Goal: Task Accomplishment & Management: Complete application form

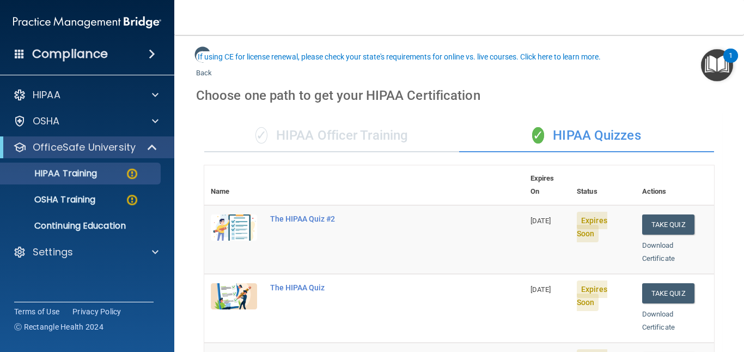
scroll to position [54, 0]
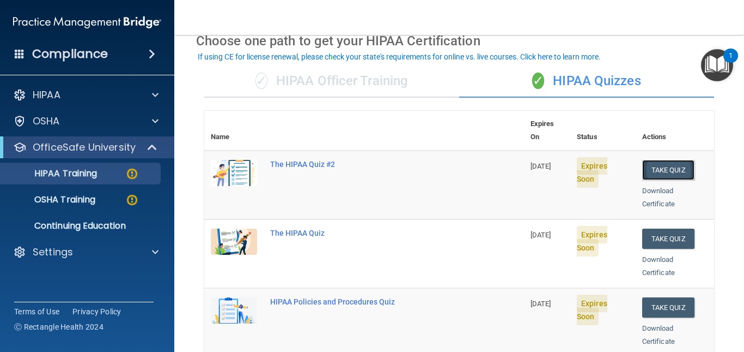
click at [656, 161] on button "Take Quiz" at bounding box center [669, 170] width 52 height 20
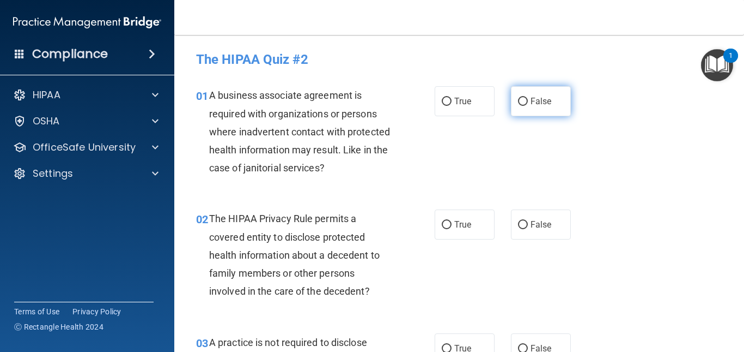
click at [523, 97] on label "False" at bounding box center [541, 101] width 60 height 30
click at [523, 98] on input "False" at bounding box center [523, 102] width 10 height 8
radio input "true"
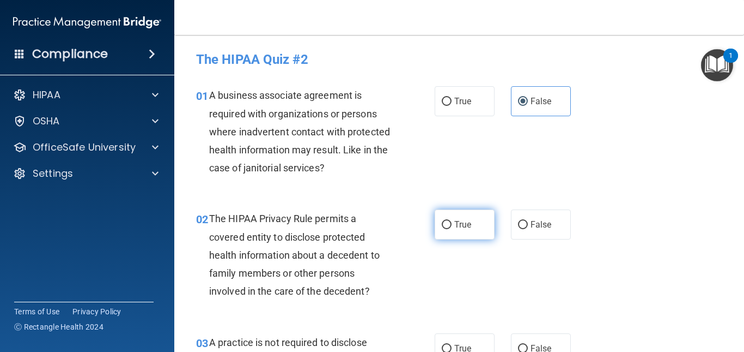
click at [444, 223] on input "True" at bounding box center [447, 225] width 10 height 8
radio input "true"
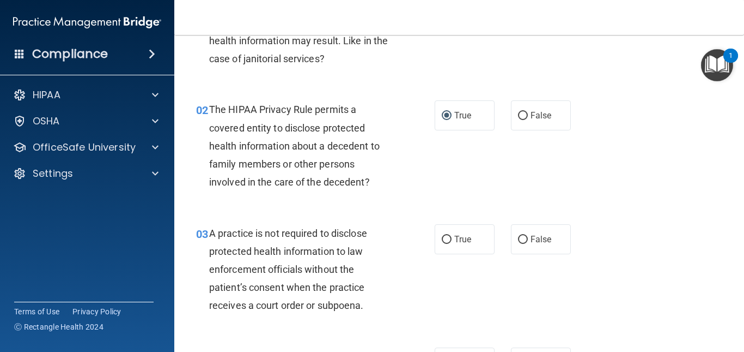
scroll to position [163, 0]
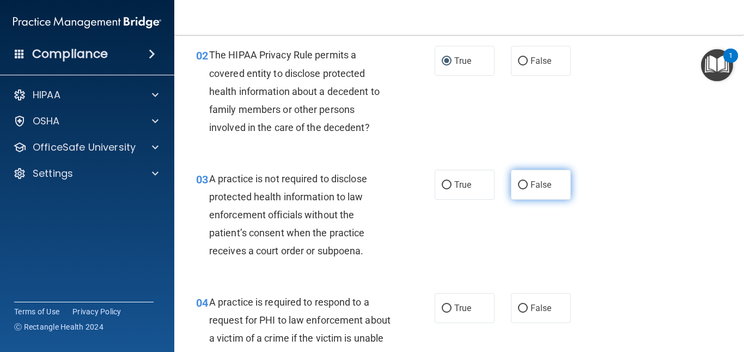
click at [518, 183] on input "False" at bounding box center [523, 185] width 10 height 8
radio input "true"
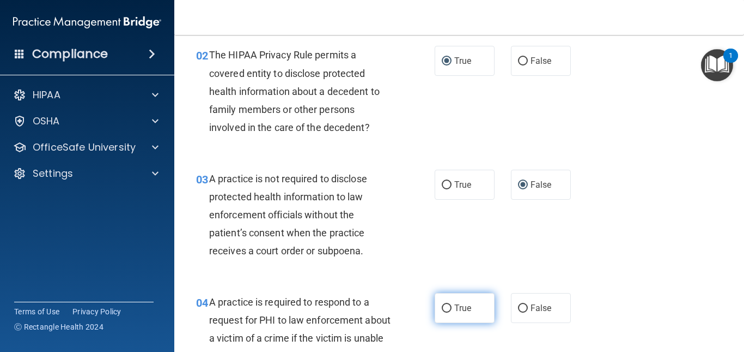
click at [442, 307] on input "True" at bounding box center [447, 308] width 10 height 8
radio input "true"
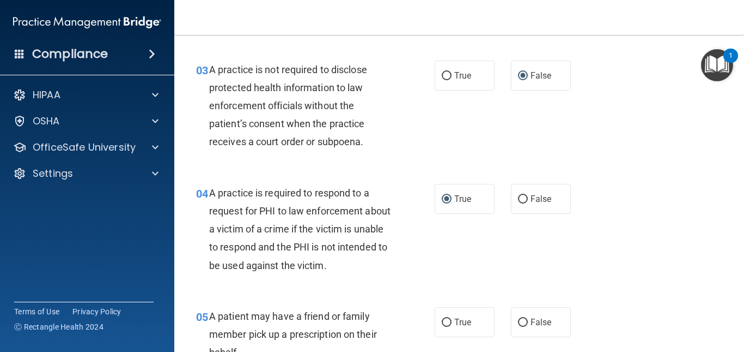
scroll to position [327, 0]
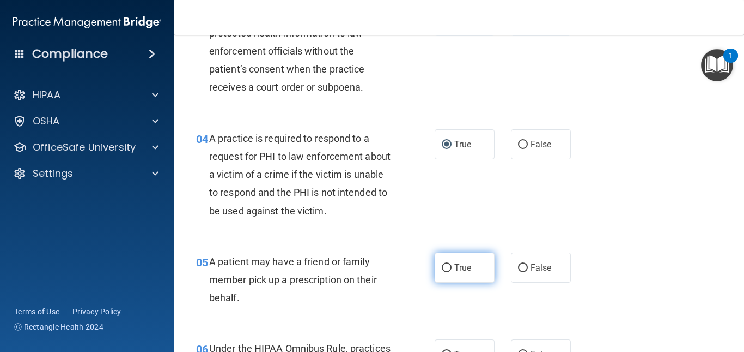
click at [442, 266] on input "True" at bounding box center [447, 268] width 10 height 8
radio input "true"
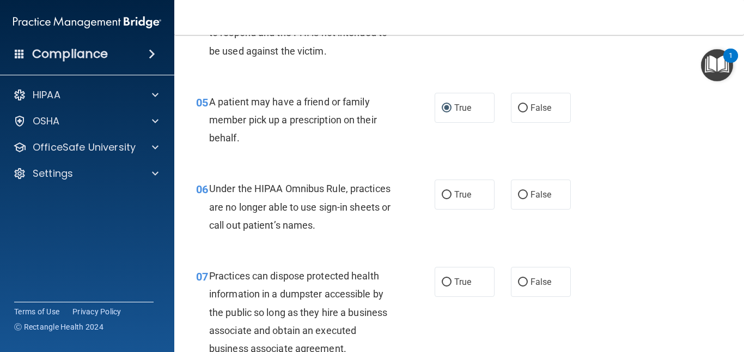
scroll to position [490, 0]
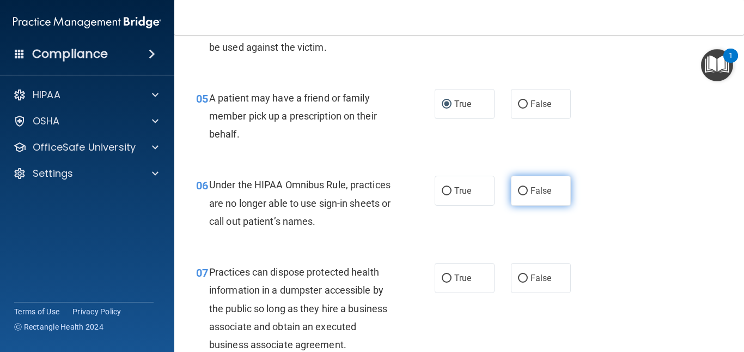
click at [522, 191] on input "False" at bounding box center [523, 191] width 10 height 8
radio input "true"
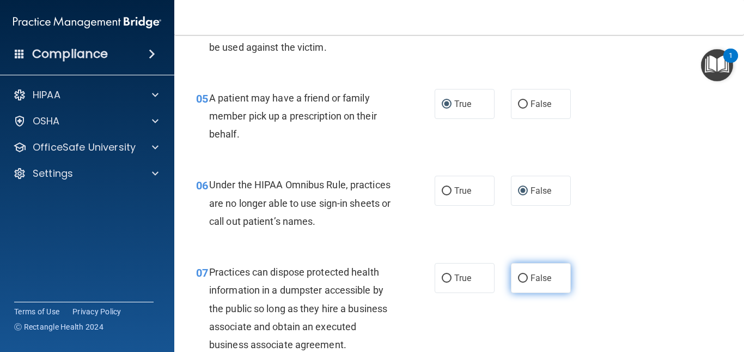
click at [519, 278] on input "False" at bounding box center [523, 278] width 10 height 8
radio input "true"
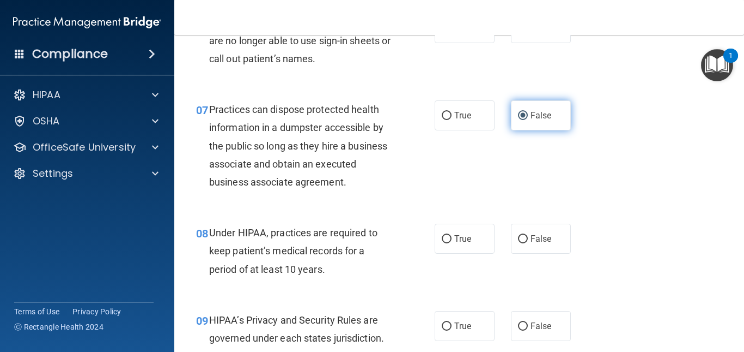
scroll to position [654, 0]
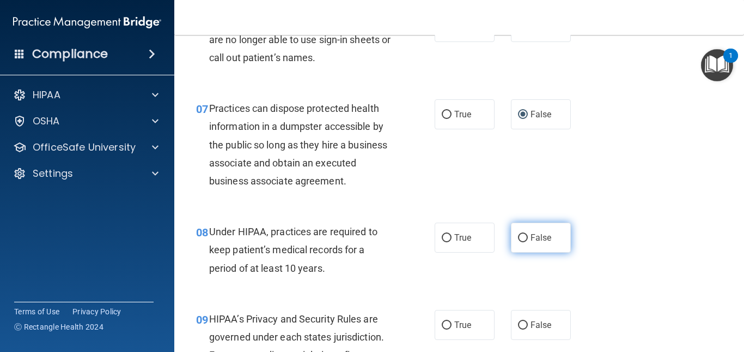
click at [518, 239] on input "False" at bounding box center [523, 238] width 10 height 8
radio input "true"
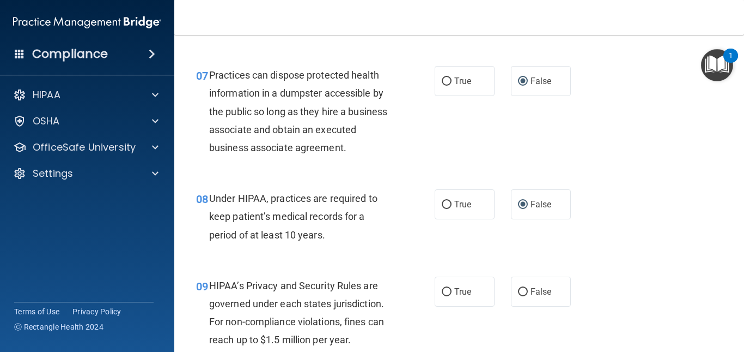
scroll to position [763, 0]
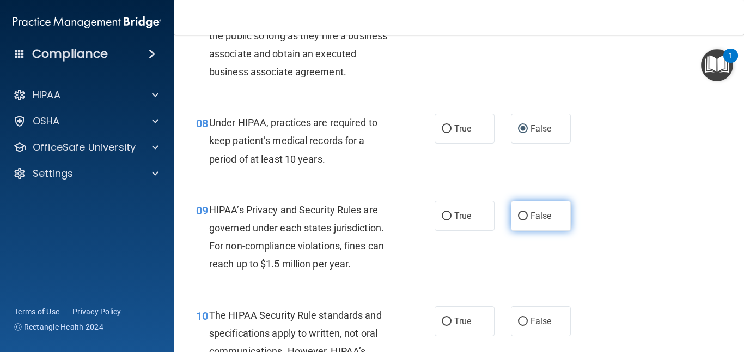
click at [518, 217] on input "False" at bounding box center [523, 216] width 10 height 8
radio input "true"
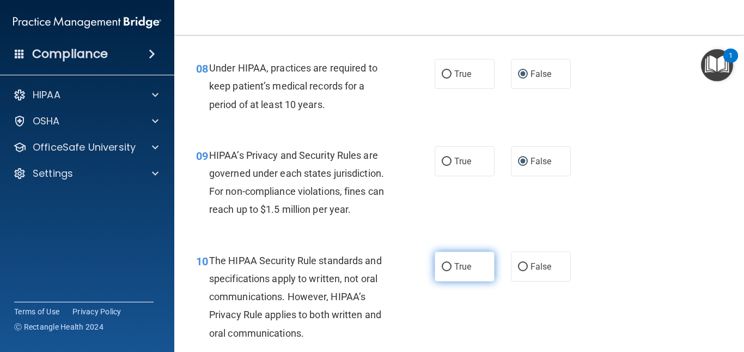
click at [443, 267] on input "True" at bounding box center [447, 267] width 10 height 8
radio input "true"
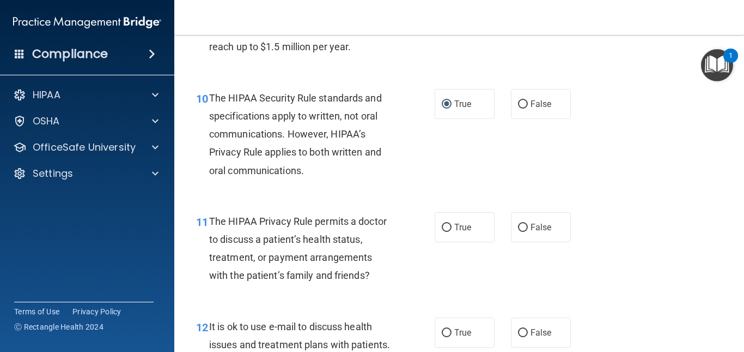
scroll to position [981, 0]
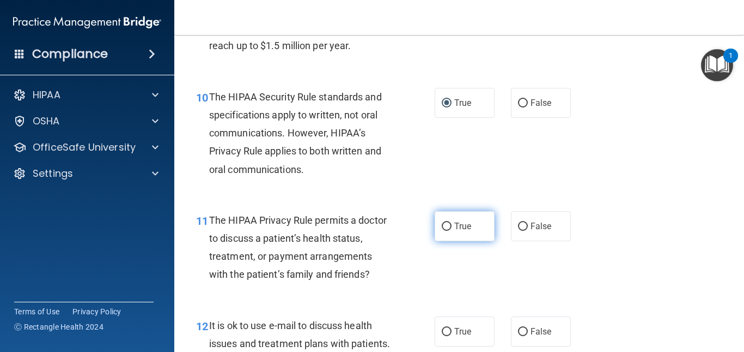
click at [442, 229] on input "True" at bounding box center [447, 226] width 10 height 8
radio input "true"
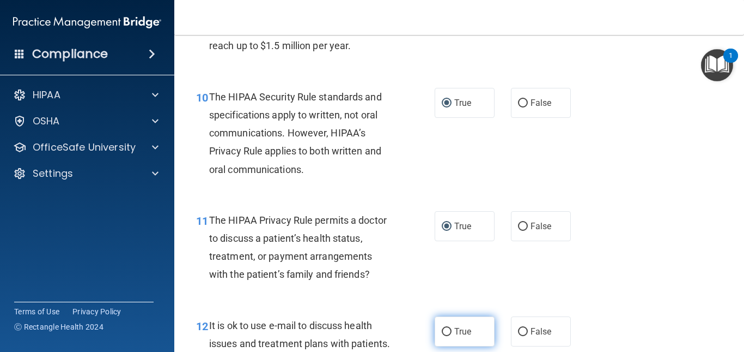
click at [446, 330] on input "True" at bounding box center [447, 332] width 10 height 8
radio input "true"
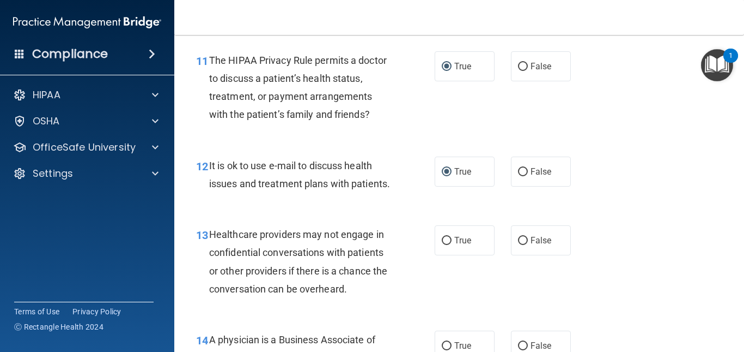
scroll to position [1199, 0]
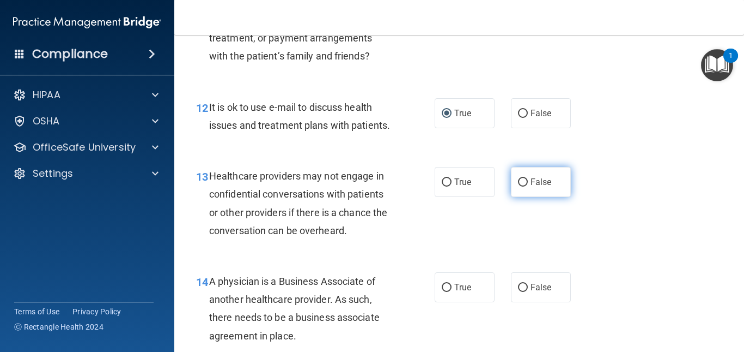
click at [518, 186] on input "False" at bounding box center [523, 182] width 10 height 8
radio input "true"
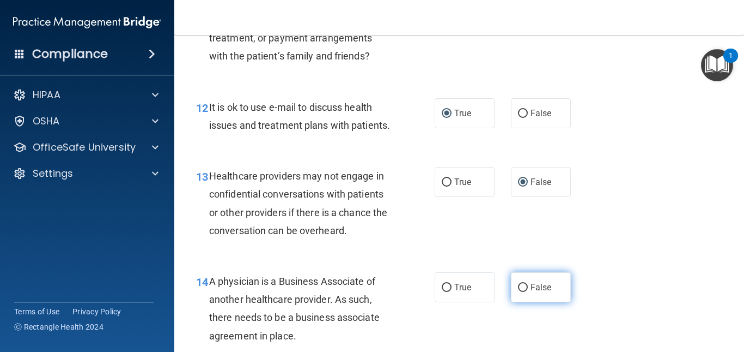
click at [522, 292] on input "False" at bounding box center [523, 287] width 10 height 8
radio input "true"
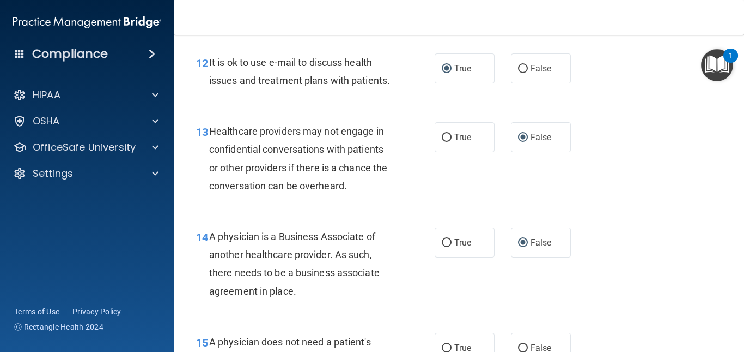
scroll to position [1308, 0]
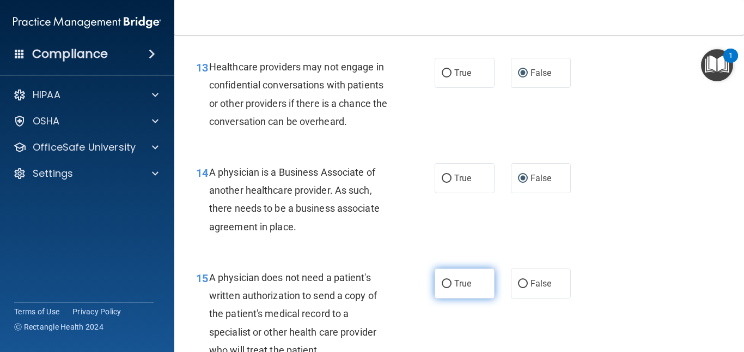
click at [442, 288] on input "True" at bounding box center [447, 284] width 10 height 8
radio input "true"
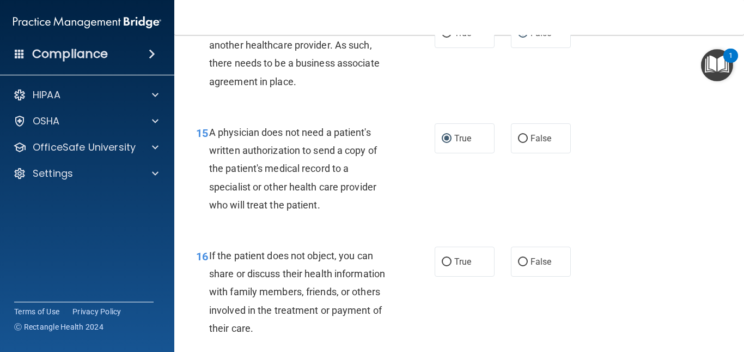
scroll to position [1471, 0]
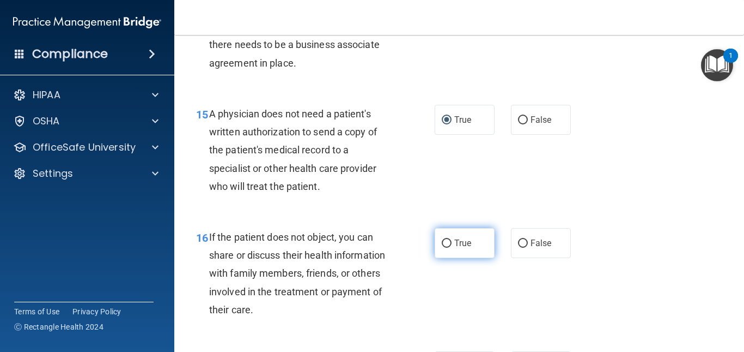
click at [445, 247] on input "True" at bounding box center [447, 243] width 10 height 8
radio input "true"
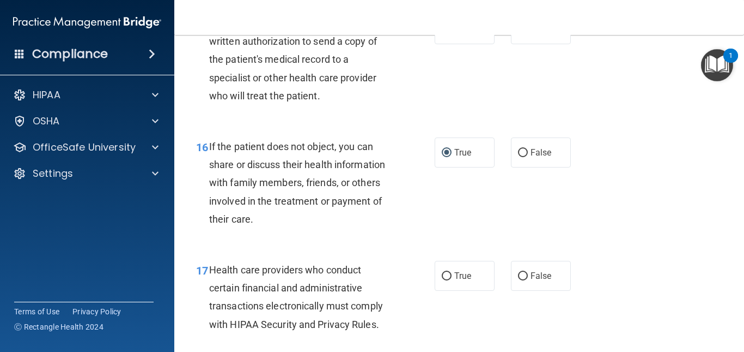
scroll to position [1580, 0]
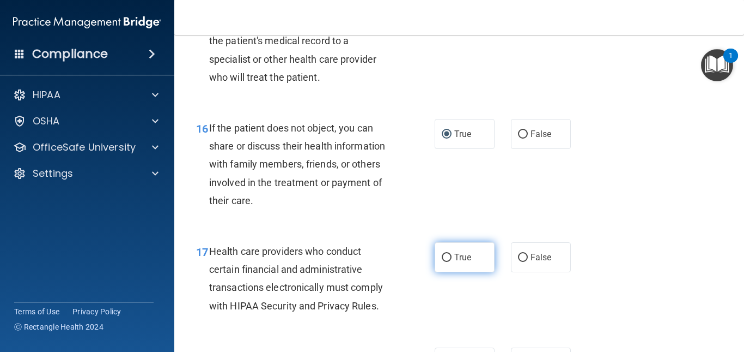
click at [446, 262] on input "True" at bounding box center [447, 257] width 10 height 8
radio input "true"
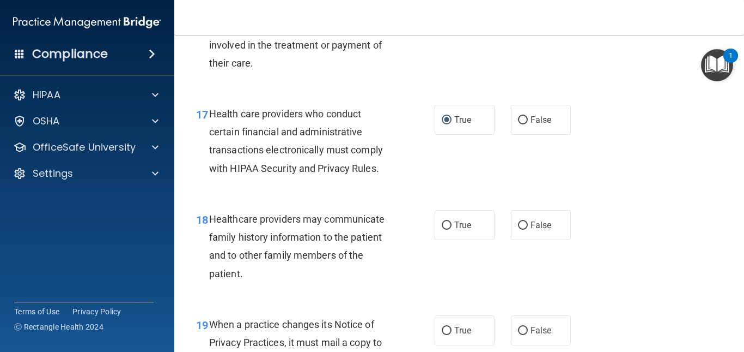
scroll to position [1744, 0]
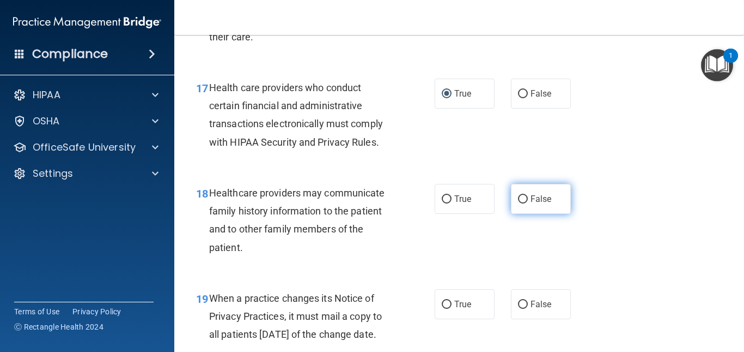
click at [519, 203] on input "False" at bounding box center [523, 199] width 10 height 8
radio input "true"
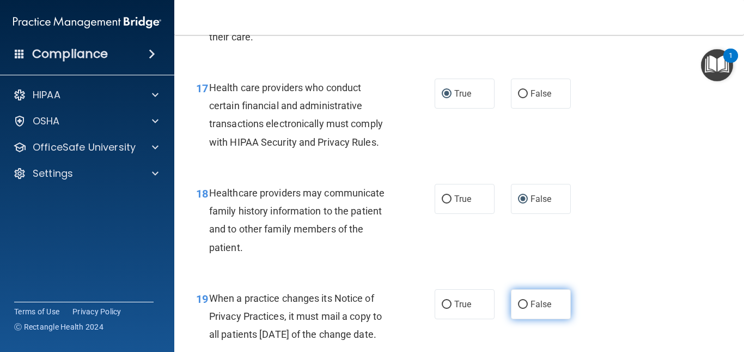
click at [519, 308] on input "False" at bounding box center [523, 304] width 10 height 8
radio input "true"
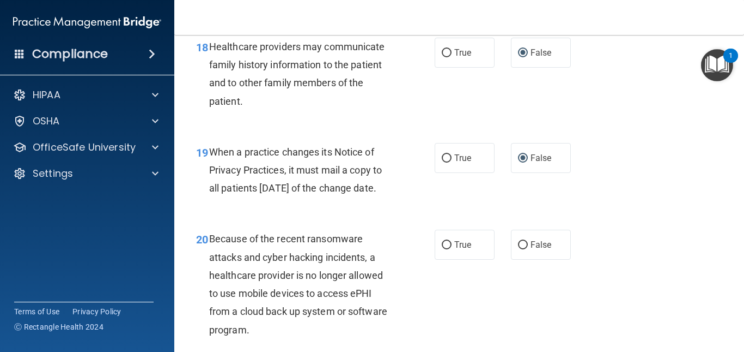
scroll to position [1907, 0]
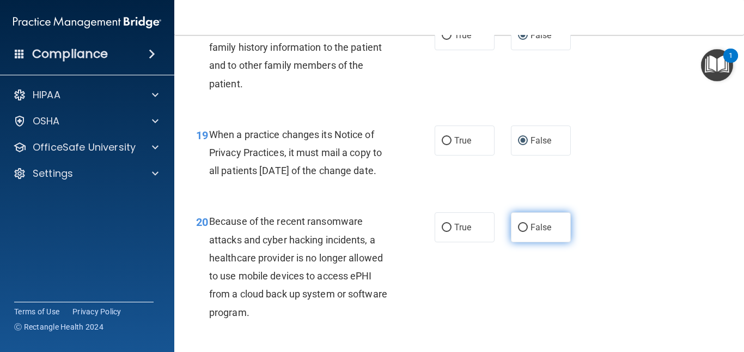
click at [521, 232] on input "False" at bounding box center [523, 227] width 10 height 8
radio input "true"
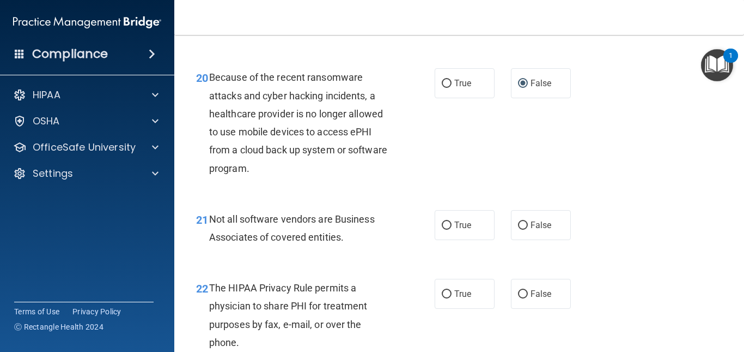
scroll to position [2071, 0]
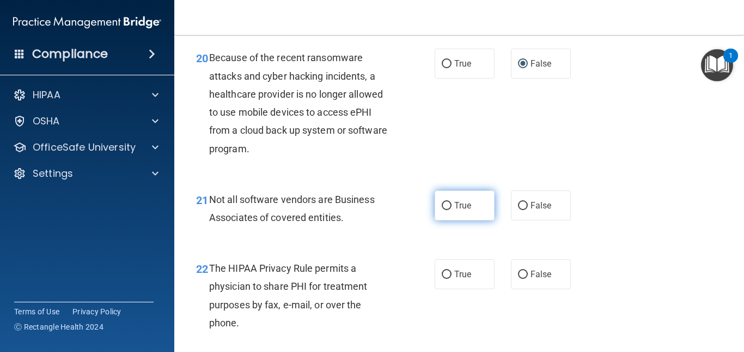
click at [442, 210] on input "True" at bounding box center [447, 206] width 10 height 8
radio input "true"
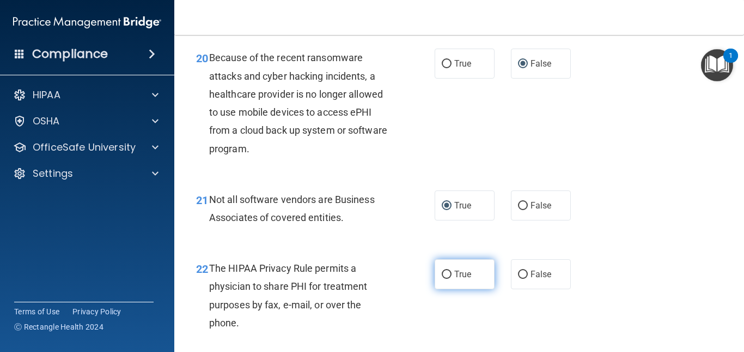
click at [446, 278] on input "True" at bounding box center [447, 274] width 10 height 8
radio input "true"
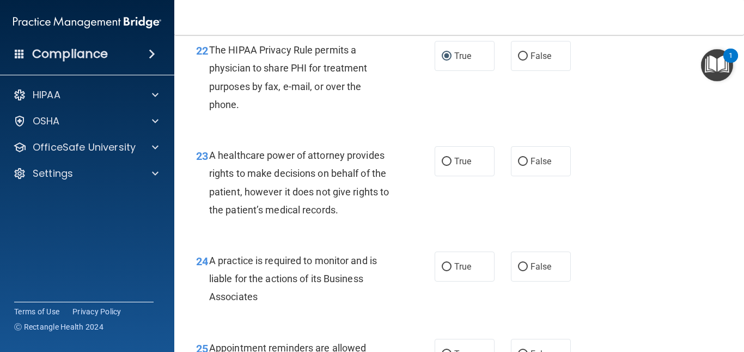
scroll to position [2343, 0]
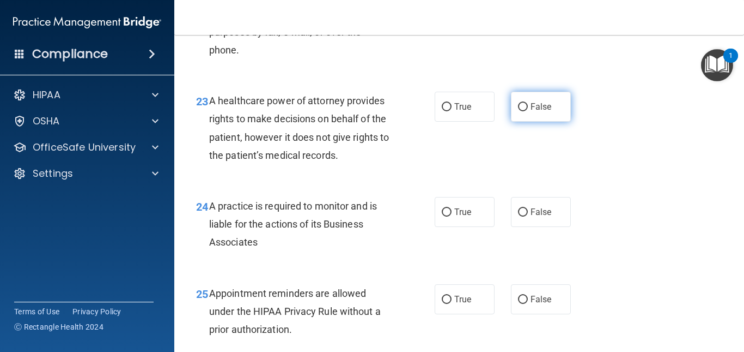
click at [518, 111] on input "False" at bounding box center [523, 107] width 10 height 8
radio input "true"
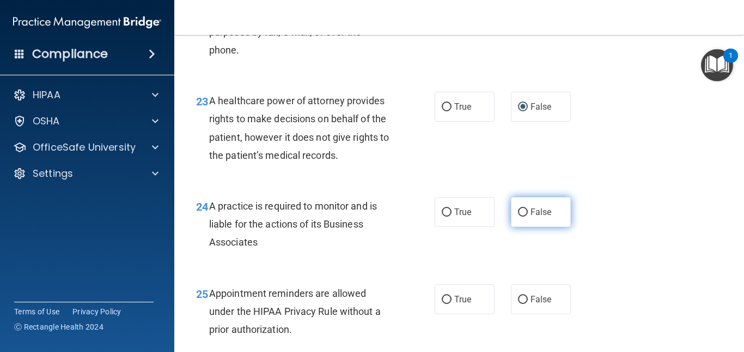
click at [518, 216] on input "False" at bounding box center [523, 212] width 10 height 8
radio input "true"
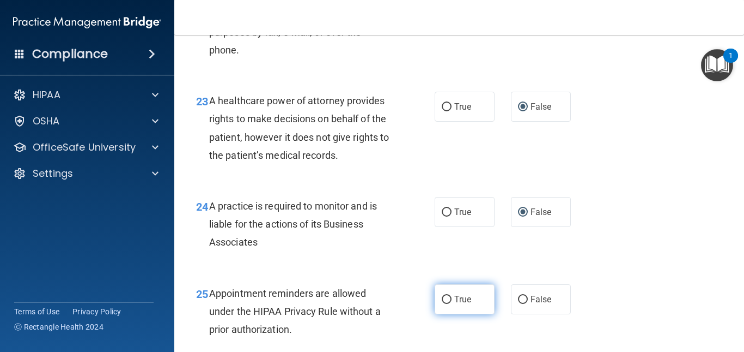
click at [444, 304] on input "True" at bounding box center [447, 299] width 10 height 8
radio input "true"
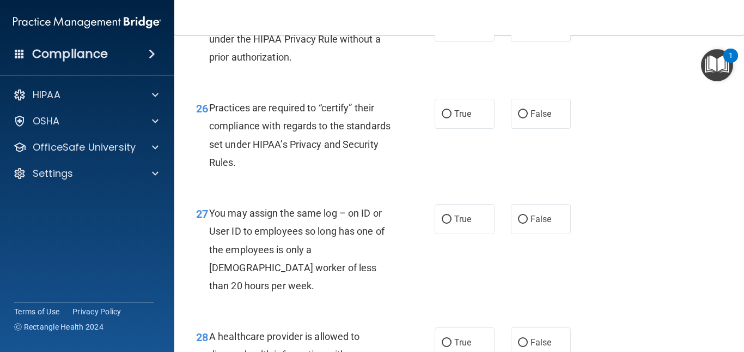
scroll to position [2616, 0]
click at [518, 118] on input "False" at bounding box center [523, 114] width 10 height 8
radio input "true"
click at [518, 223] on input "False" at bounding box center [523, 219] width 10 height 8
radio input "true"
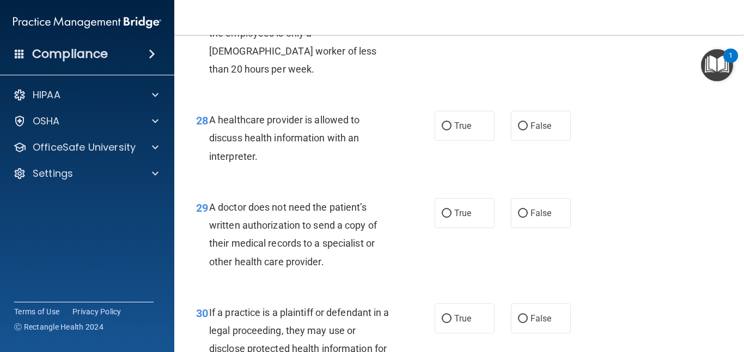
scroll to position [2834, 0]
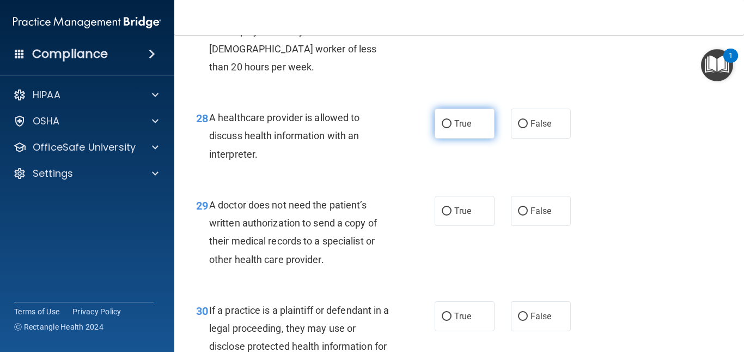
click at [444, 128] on input "True" at bounding box center [447, 124] width 10 height 8
radio input "true"
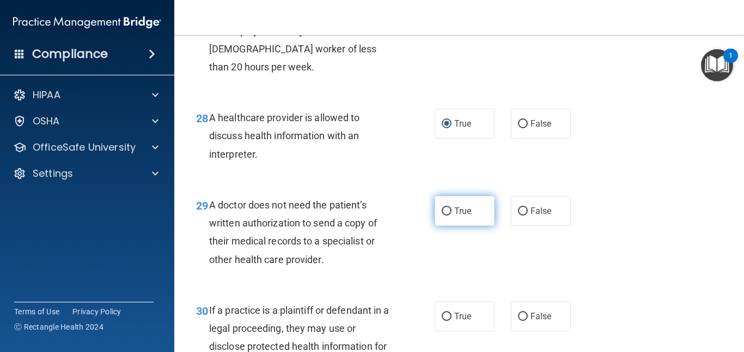
click at [445, 215] on input "True" at bounding box center [447, 211] width 10 height 8
radio input "true"
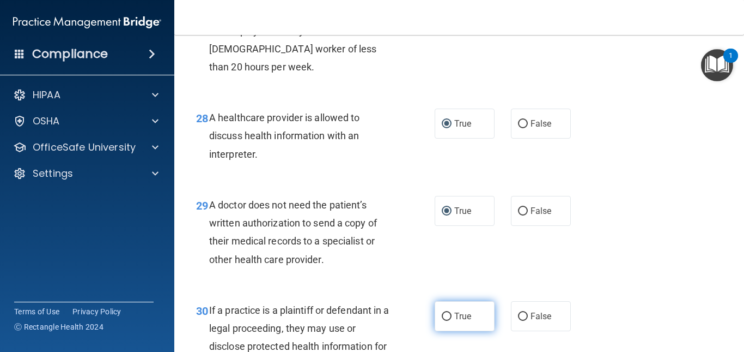
click at [444, 320] on input "True" at bounding box center [447, 316] width 10 height 8
radio input "true"
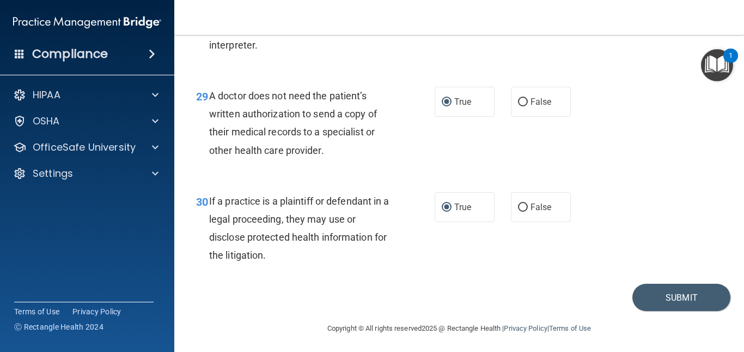
scroll to position [2964, 0]
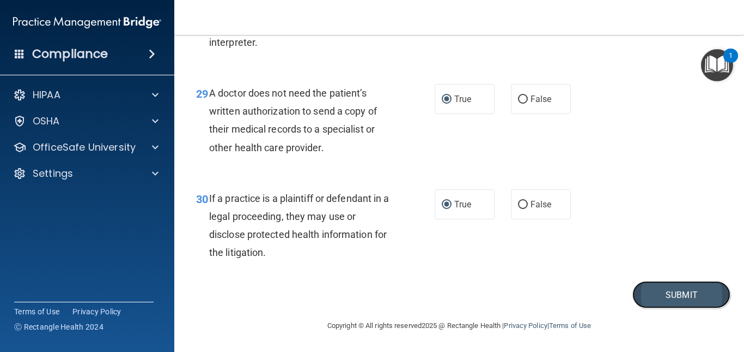
click at [671, 292] on button "Submit" at bounding box center [682, 295] width 98 height 28
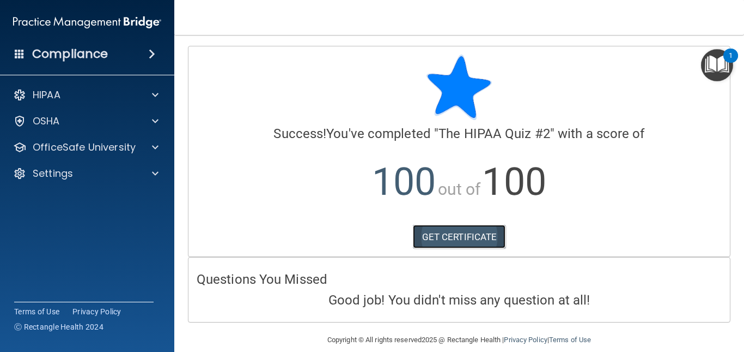
click at [459, 243] on link "GET CERTIFICATE" at bounding box center [459, 237] width 93 height 24
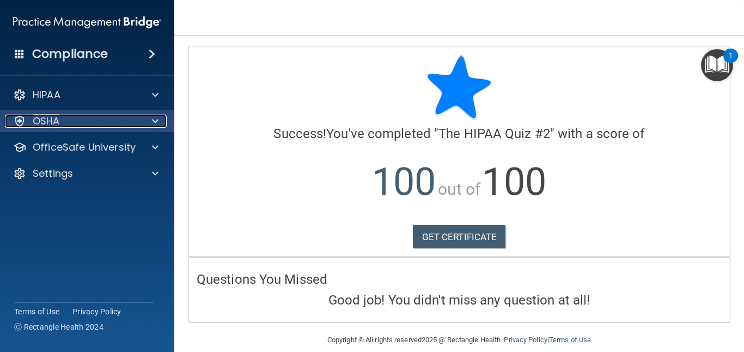
click at [153, 118] on span at bounding box center [155, 120] width 7 height 13
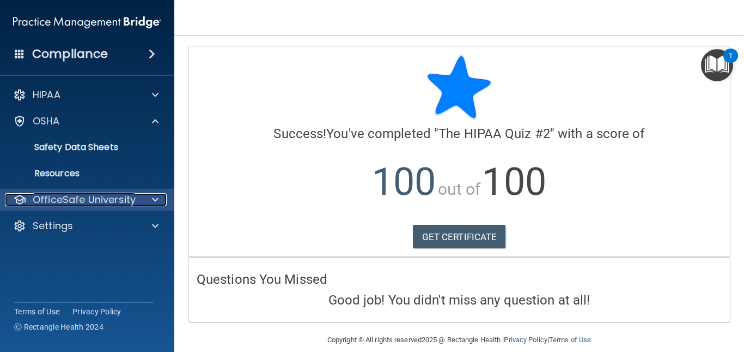
click at [152, 196] on span at bounding box center [155, 199] width 7 height 13
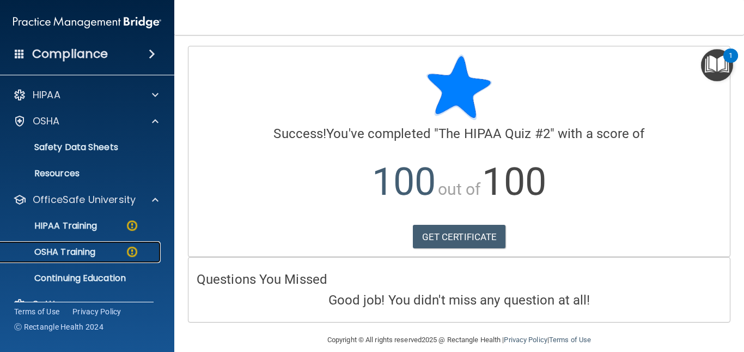
click at [132, 249] on img at bounding box center [132, 252] width 14 height 14
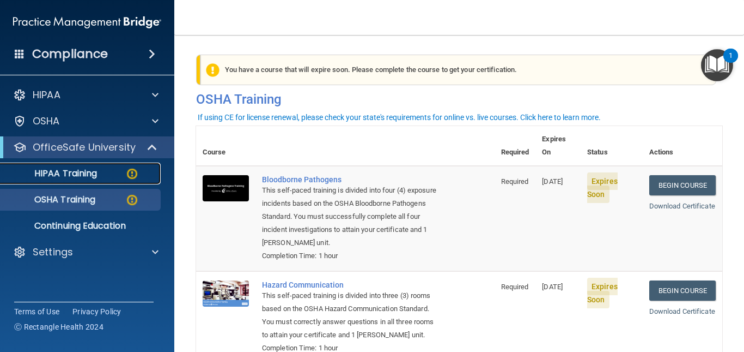
click at [130, 171] on img at bounding box center [132, 174] width 14 height 14
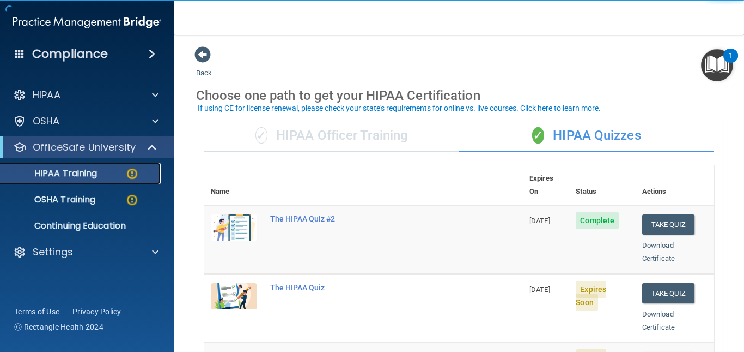
scroll to position [54, 0]
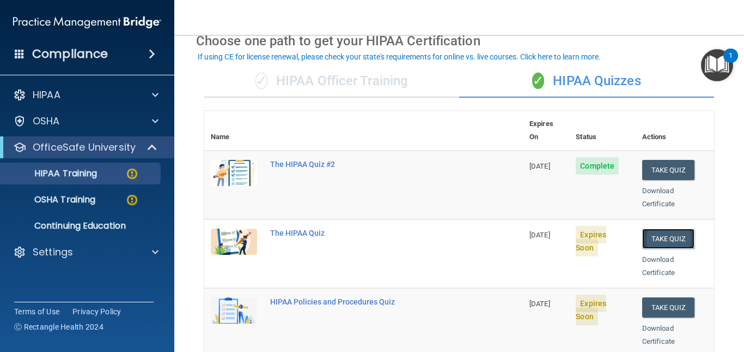
click at [650, 228] on button "Take Quiz" at bounding box center [669, 238] width 52 height 20
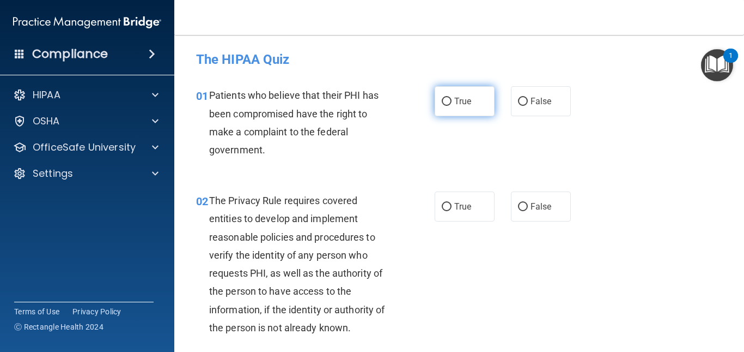
click at [444, 100] on input "True" at bounding box center [447, 102] width 10 height 8
radio input "true"
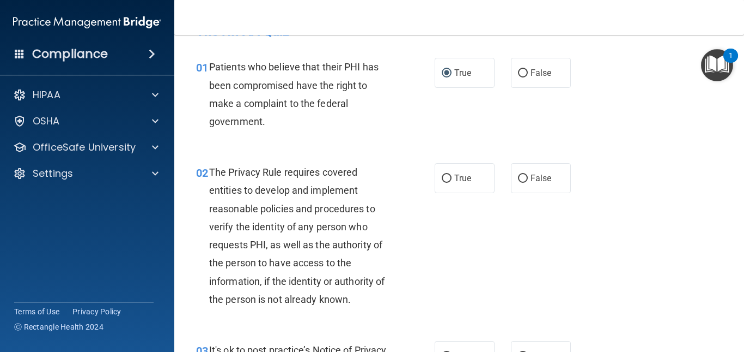
scroll to position [54, 0]
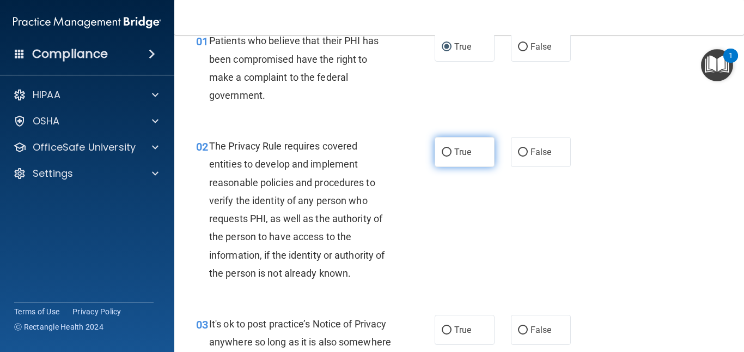
click at [443, 153] on input "True" at bounding box center [447, 152] width 10 height 8
radio input "true"
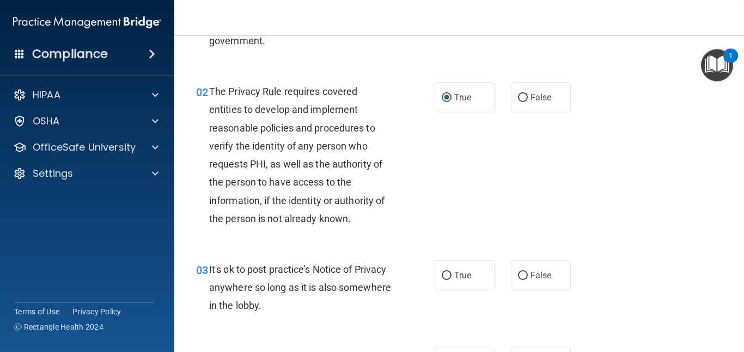
scroll to position [163, 0]
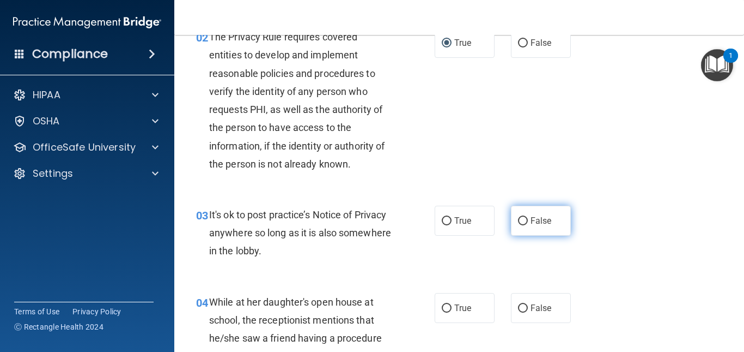
click at [512, 220] on label "False" at bounding box center [541, 220] width 60 height 30
click at [518, 220] on input "False" at bounding box center [523, 221] width 10 height 8
radio input "true"
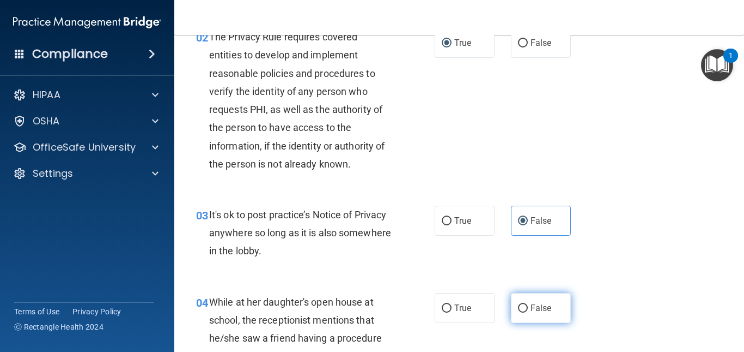
click at [518, 310] on input "False" at bounding box center [523, 308] width 10 height 8
radio input "true"
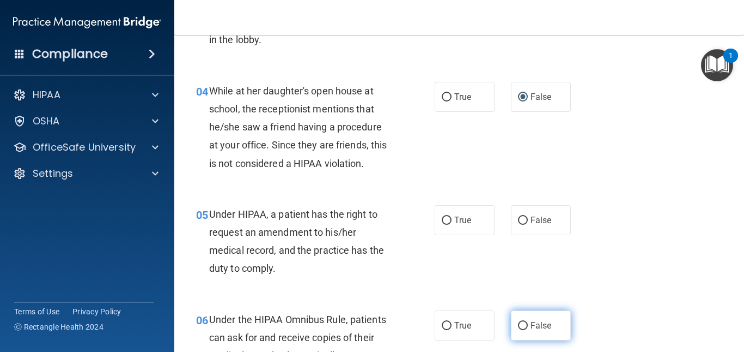
scroll to position [436, 0]
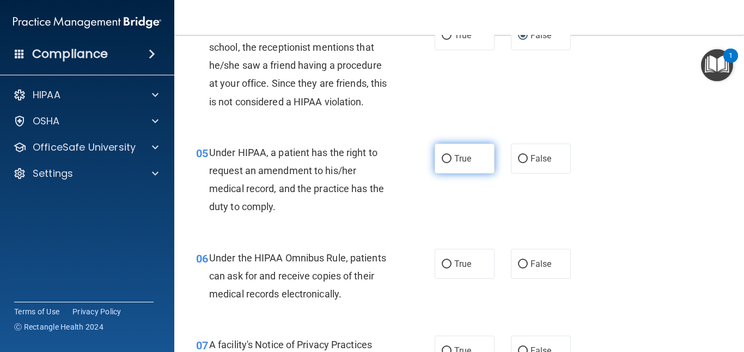
click at [443, 160] on input "True" at bounding box center [447, 159] width 10 height 8
radio input "true"
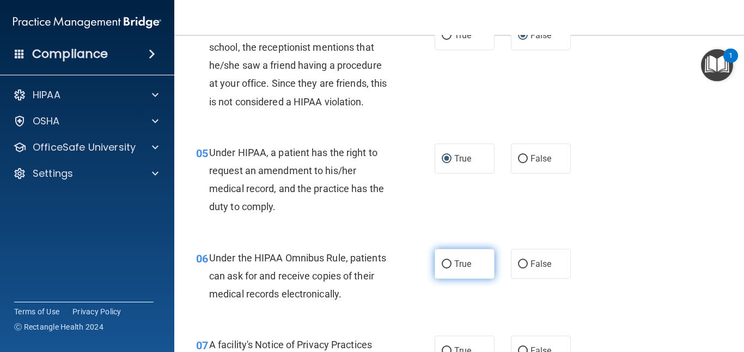
click at [442, 260] on input "True" at bounding box center [447, 264] width 10 height 8
radio input "true"
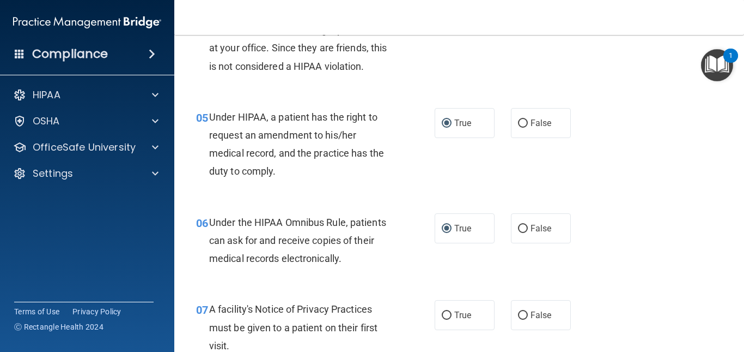
scroll to position [490, 0]
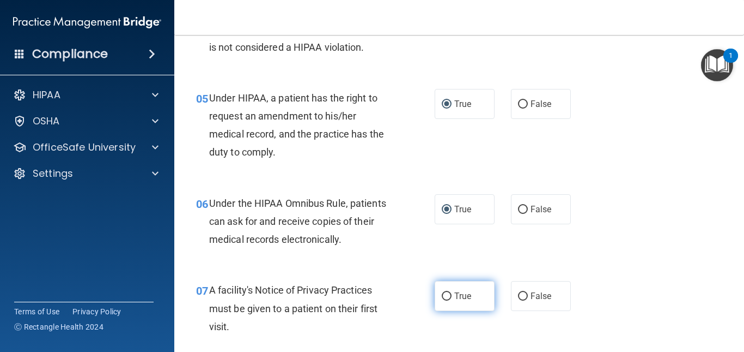
click at [442, 299] on input "True" at bounding box center [447, 296] width 10 height 8
radio input "true"
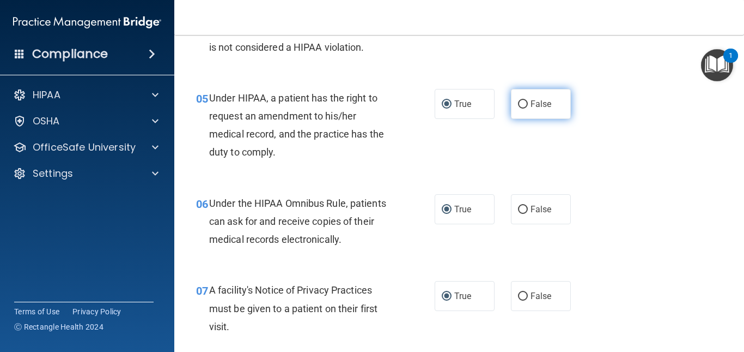
click at [524, 105] on label "False" at bounding box center [541, 104] width 60 height 30
click at [524, 105] on input "False" at bounding box center [523, 104] width 10 height 8
radio input "true"
radio input "false"
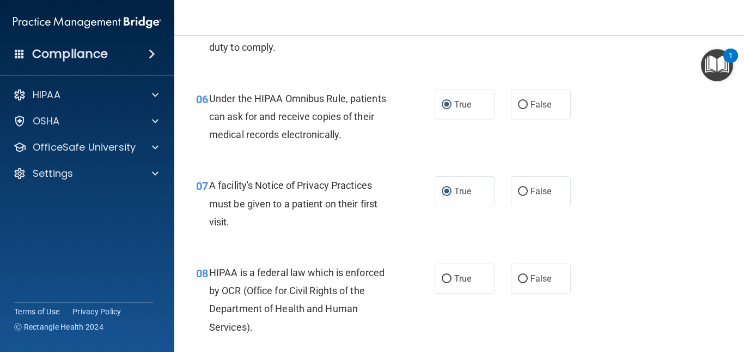
scroll to position [599, 0]
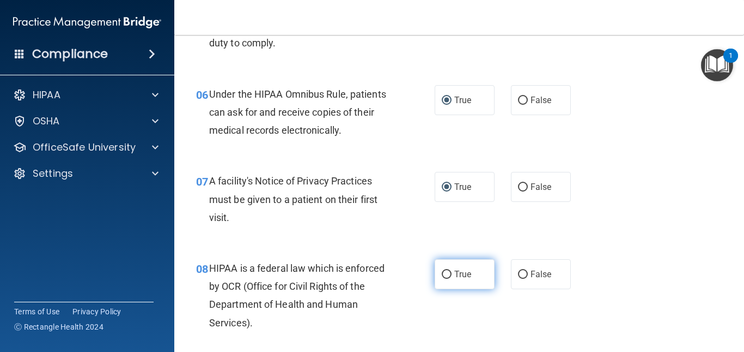
click at [445, 274] on input "True" at bounding box center [447, 274] width 10 height 8
radio input "true"
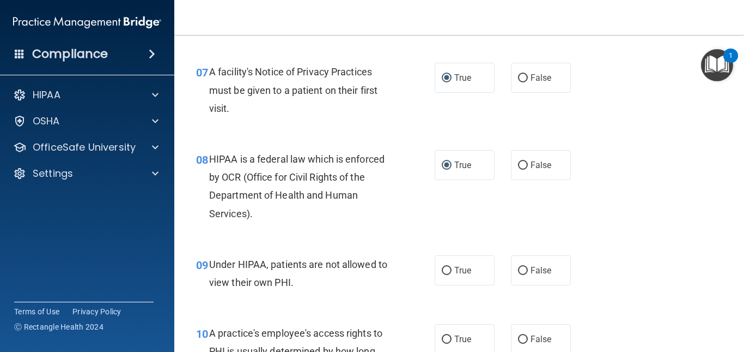
scroll to position [763, 0]
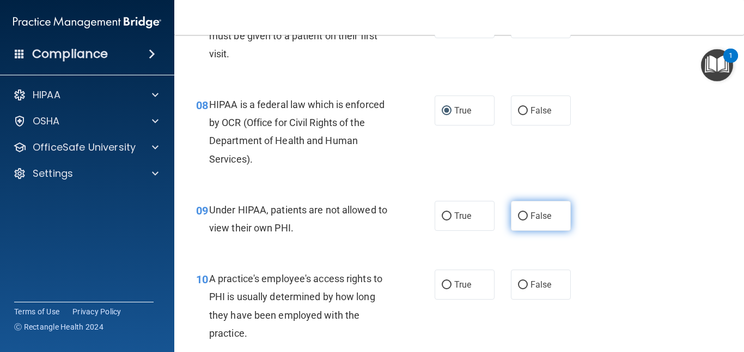
click at [519, 215] on input "False" at bounding box center [523, 216] width 10 height 8
radio input "true"
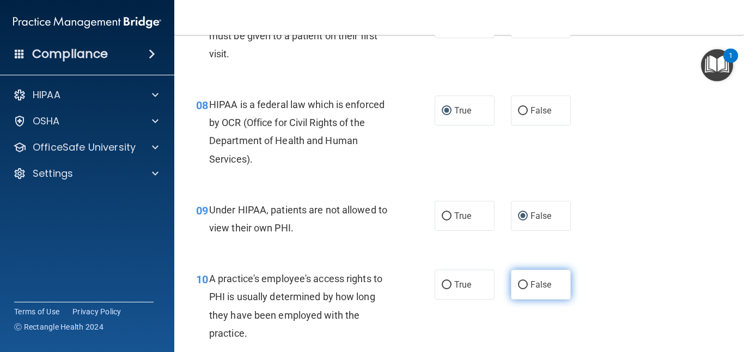
click at [519, 284] on input "False" at bounding box center [523, 285] width 10 height 8
radio input "true"
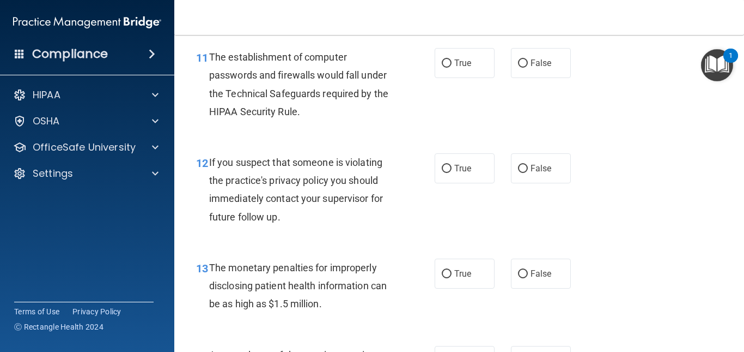
scroll to position [1090, 0]
click at [445, 64] on input "True" at bounding box center [447, 63] width 10 height 8
radio input "true"
click at [442, 168] on input "True" at bounding box center [447, 168] width 10 height 8
radio input "true"
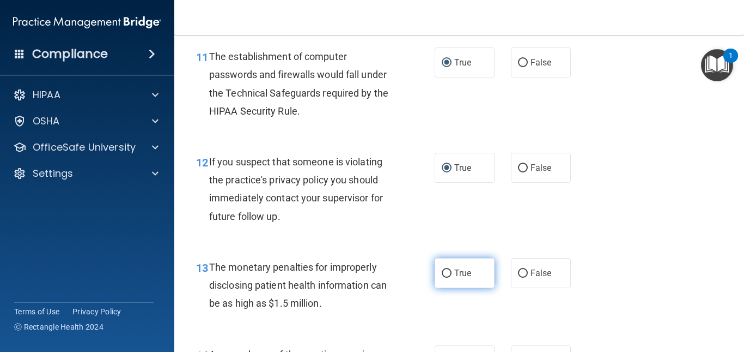
click at [445, 274] on input "True" at bounding box center [447, 273] width 10 height 8
radio input "true"
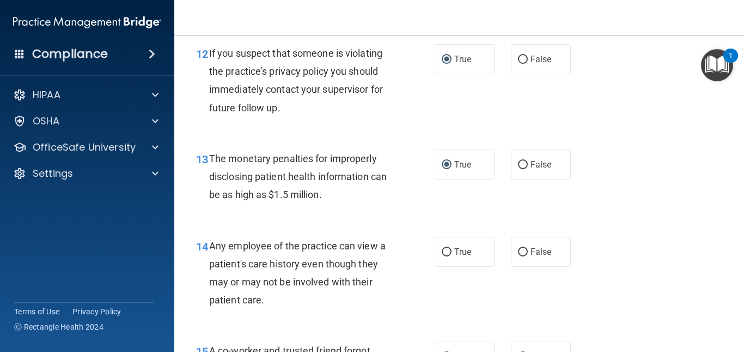
scroll to position [1199, 0]
click at [519, 247] on input "False" at bounding box center [523, 251] width 10 height 8
radio input "true"
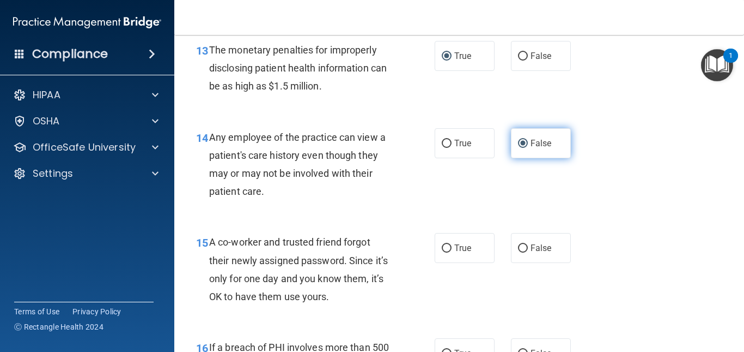
scroll to position [1308, 0]
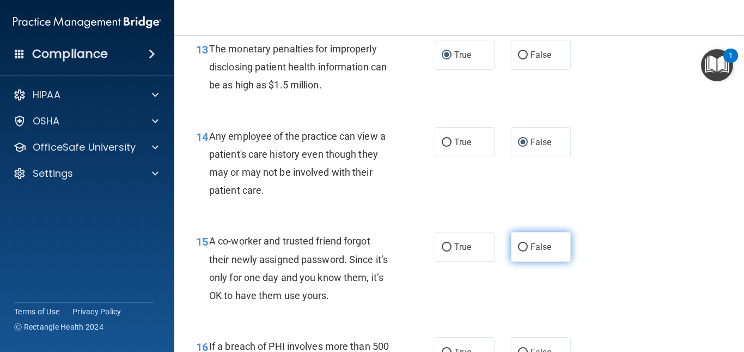
click at [520, 247] on input "False" at bounding box center [523, 247] width 10 height 8
radio input "true"
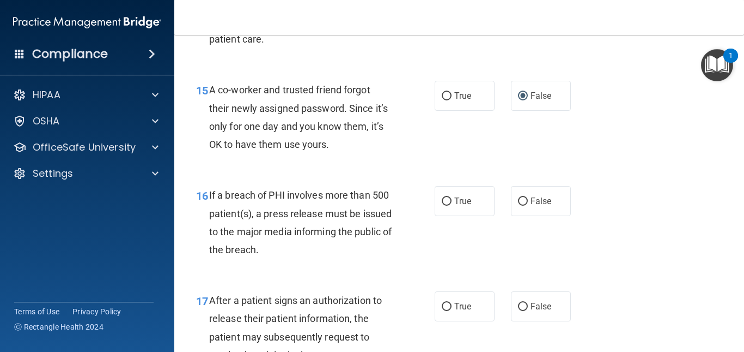
scroll to position [1471, 0]
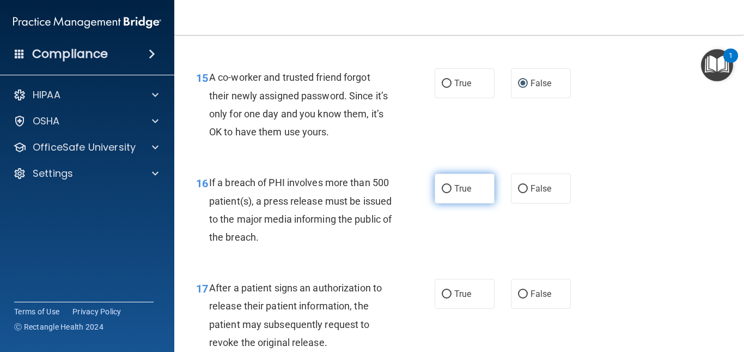
click at [444, 189] on input "True" at bounding box center [447, 189] width 10 height 8
radio input "true"
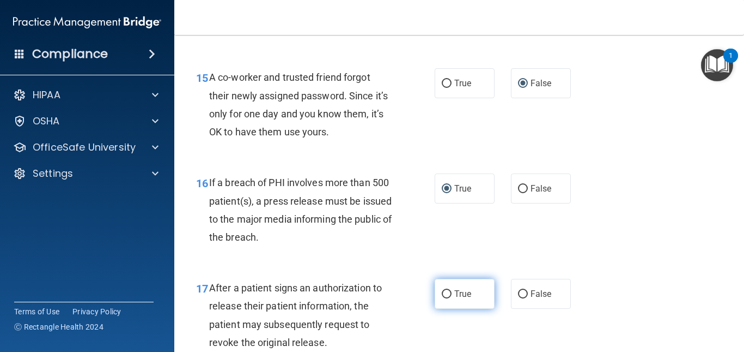
click at [442, 295] on input "True" at bounding box center [447, 294] width 10 height 8
radio input "true"
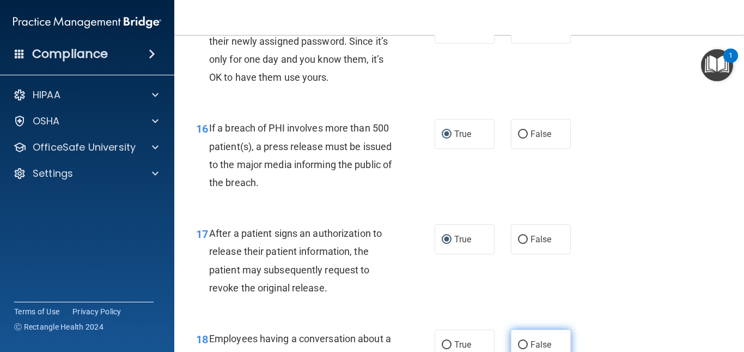
click at [518, 346] on input "False" at bounding box center [523, 345] width 10 height 8
radio input "true"
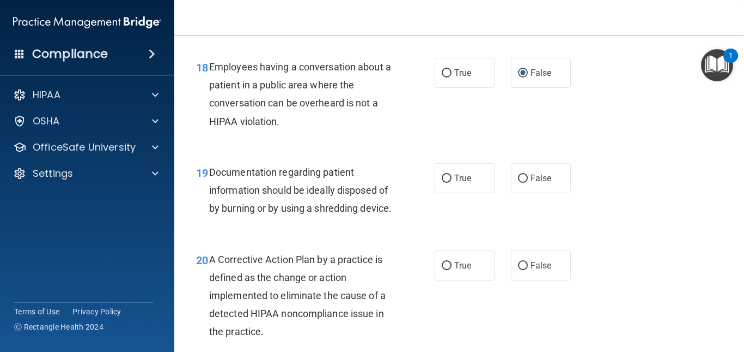
scroll to position [1798, 0]
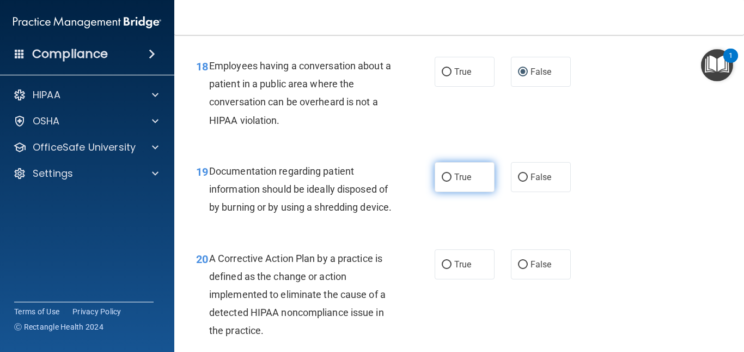
click at [442, 177] on input "True" at bounding box center [447, 177] width 10 height 8
radio input "true"
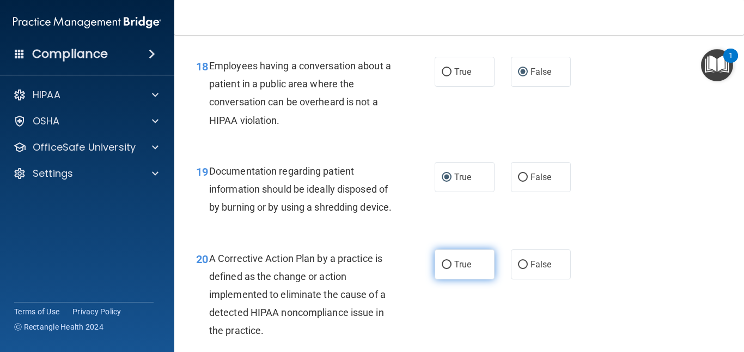
click at [444, 269] on input "True" at bounding box center [447, 265] width 10 height 8
radio input "true"
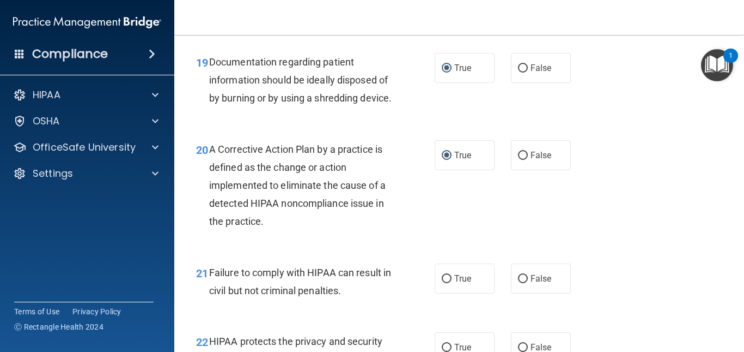
scroll to position [2016, 0]
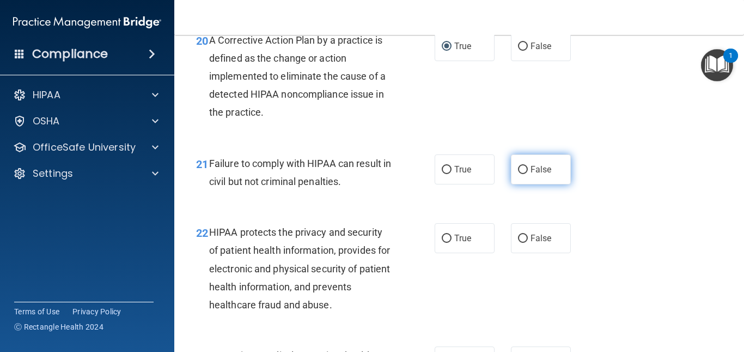
click at [519, 174] on input "False" at bounding box center [523, 170] width 10 height 8
radio input "true"
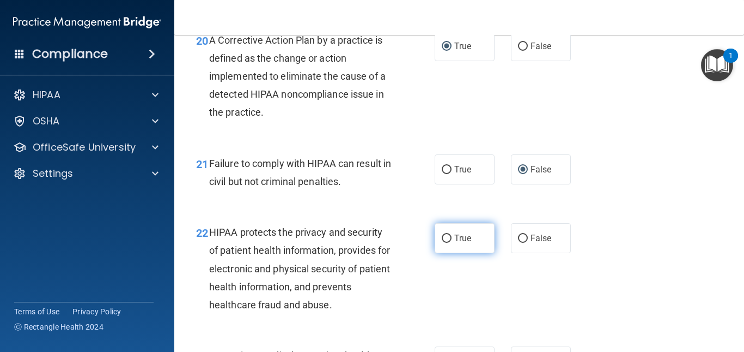
click at [445, 243] on input "True" at bounding box center [447, 238] width 10 height 8
radio input "true"
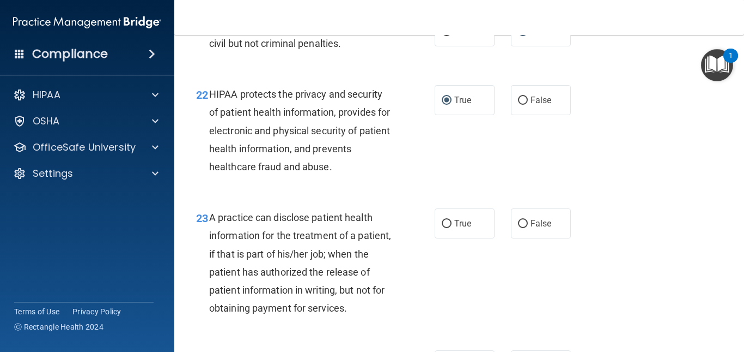
scroll to position [2180, 0]
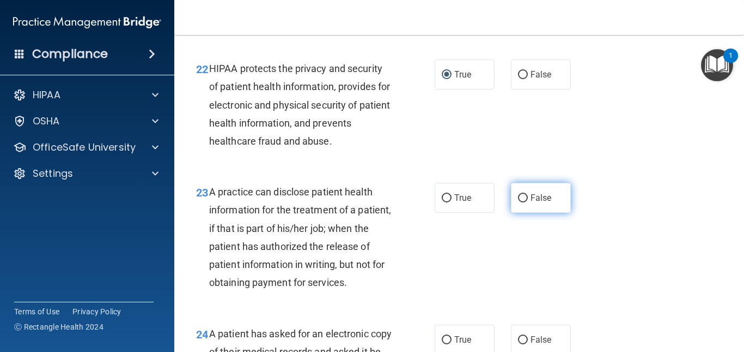
click at [519, 202] on input "False" at bounding box center [523, 198] width 10 height 8
radio input "true"
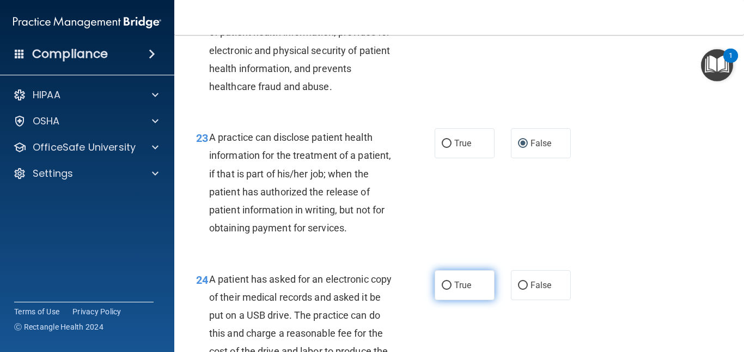
click at [444, 289] on input "True" at bounding box center [447, 285] width 10 height 8
radio input "true"
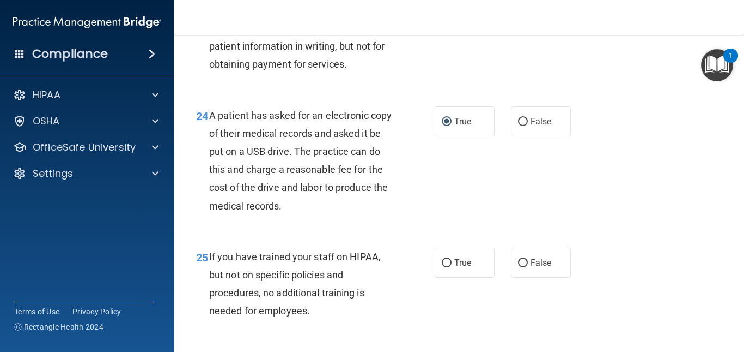
scroll to position [2452, 0]
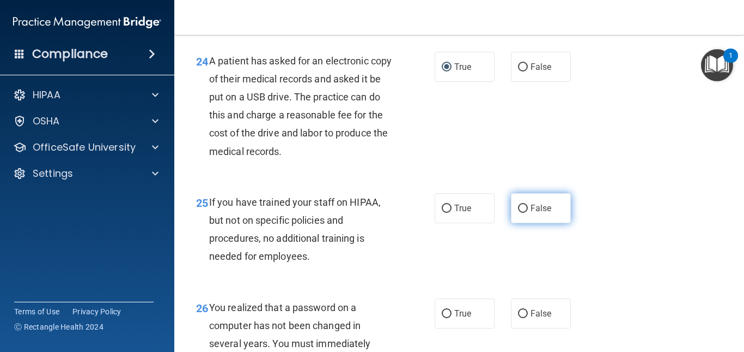
click at [518, 213] on input "False" at bounding box center [523, 208] width 10 height 8
radio input "true"
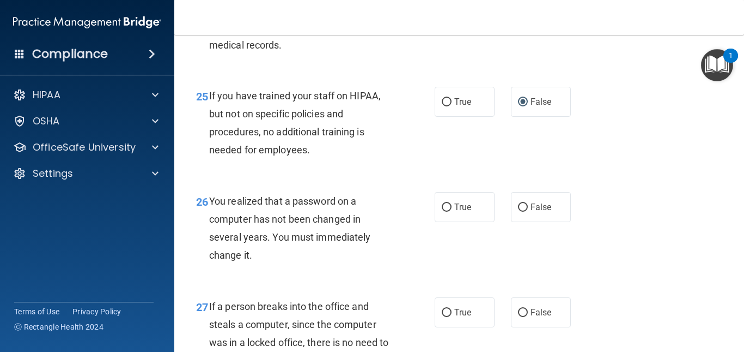
scroll to position [2561, 0]
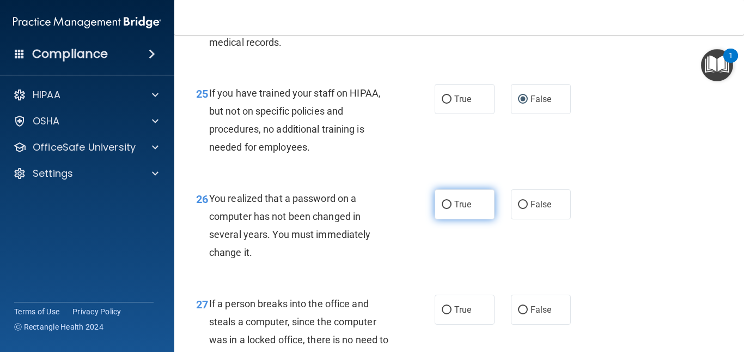
click at [443, 209] on input "True" at bounding box center [447, 205] width 10 height 8
radio input "true"
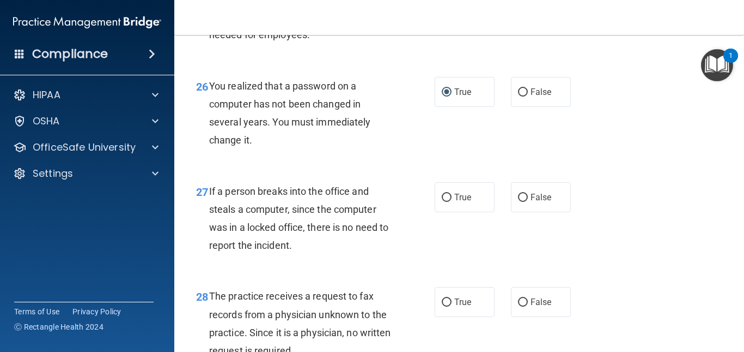
scroll to position [2725, 0]
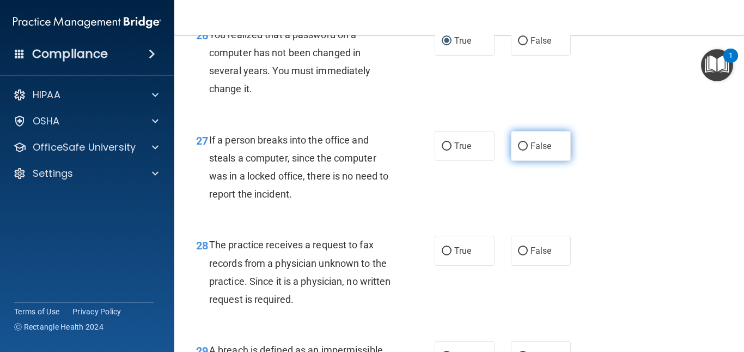
click at [518, 150] on input "False" at bounding box center [523, 146] width 10 height 8
radio input "true"
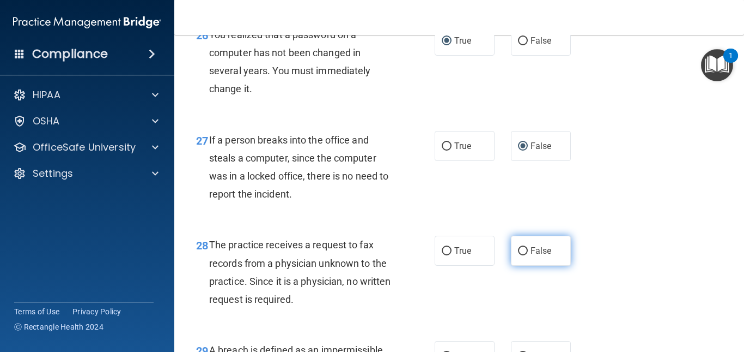
drag, startPoint x: 515, startPoint y: 286, endPoint x: 526, endPoint y: 286, distance: 10.9
click at [518, 255] on input "False" at bounding box center [523, 251] width 10 height 8
radio input "true"
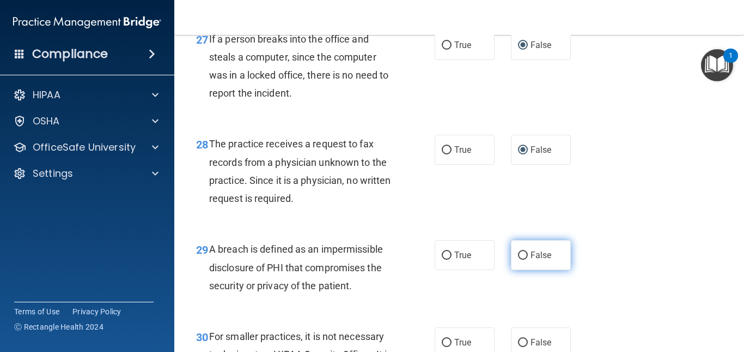
scroll to position [2834, 0]
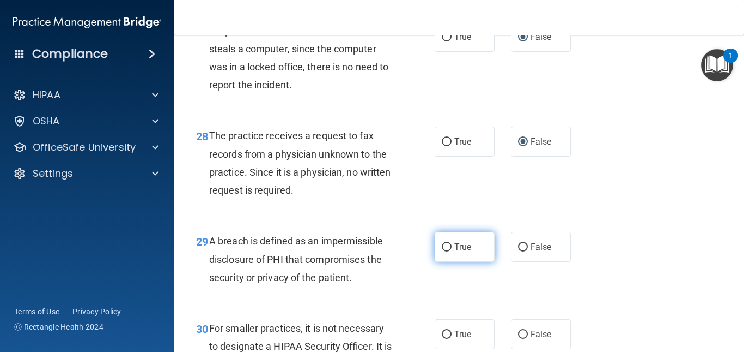
click at [442, 251] on input "True" at bounding box center [447, 247] width 10 height 8
radio input "true"
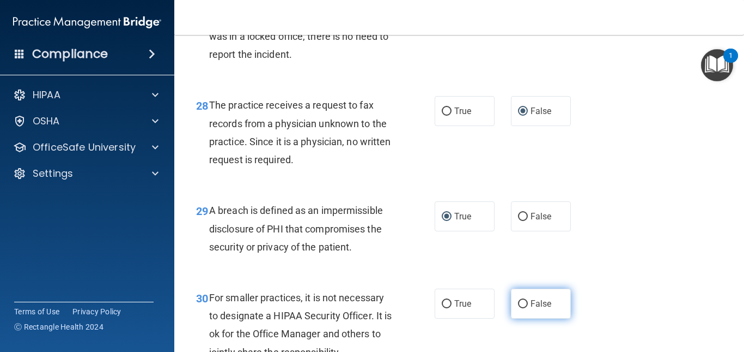
scroll to position [2943, 0]
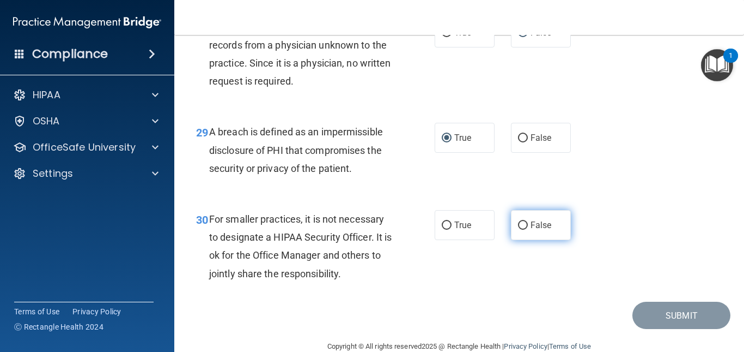
click at [519, 229] on input "False" at bounding box center [523, 225] width 10 height 8
radio input "true"
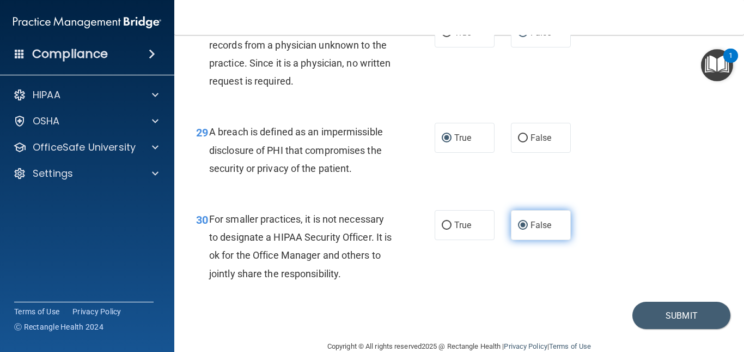
scroll to position [3000, 0]
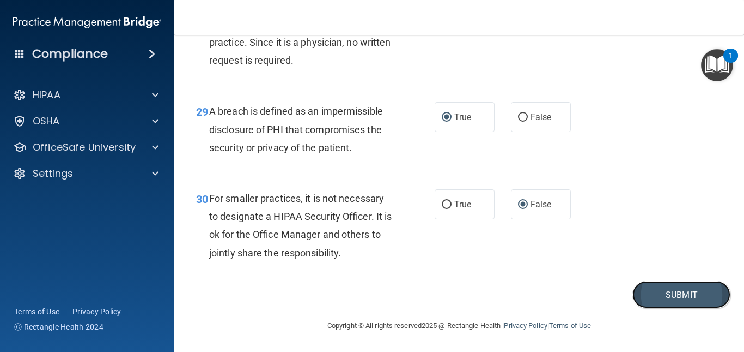
click at [668, 298] on button "Submit" at bounding box center [682, 295] width 98 height 28
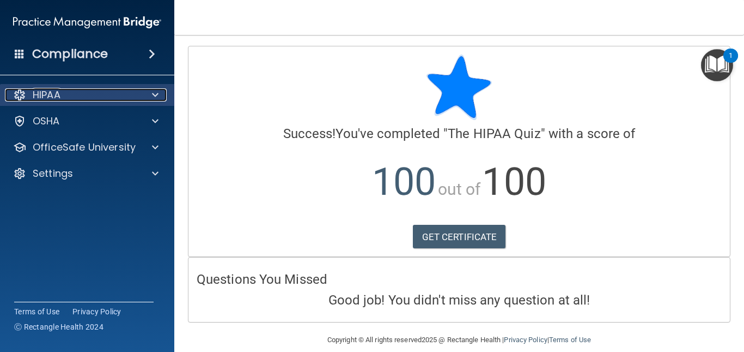
click at [157, 95] on span at bounding box center [155, 94] width 7 height 13
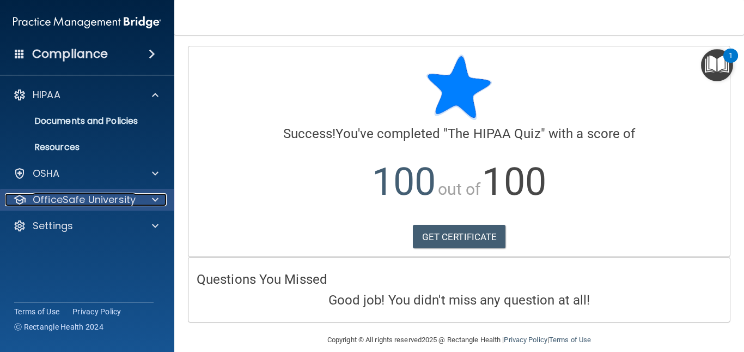
click at [157, 199] on span at bounding box center [155, 199] width 7 height 13
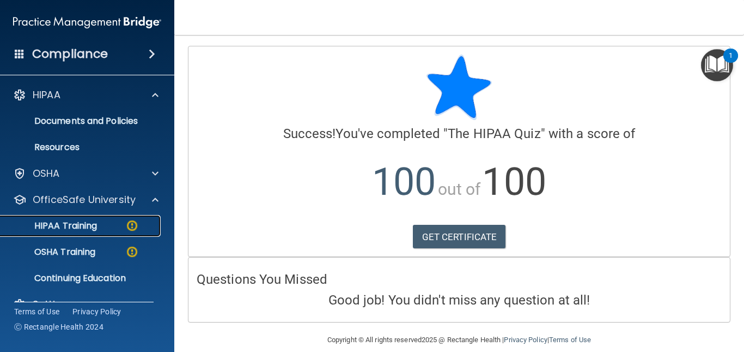
click at [134, 226] on img at bounding box center [132, 226] width 14 height 14
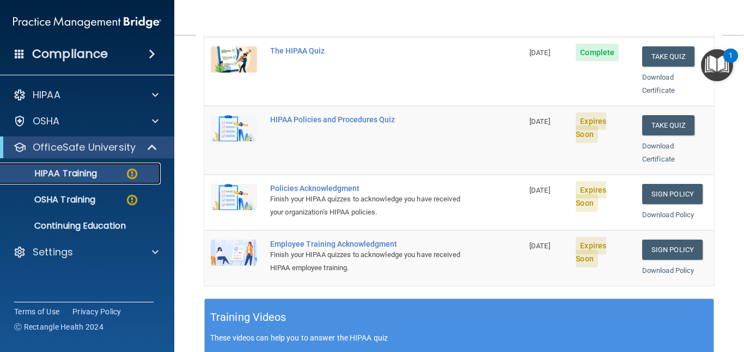
scroll to position [218, 0]
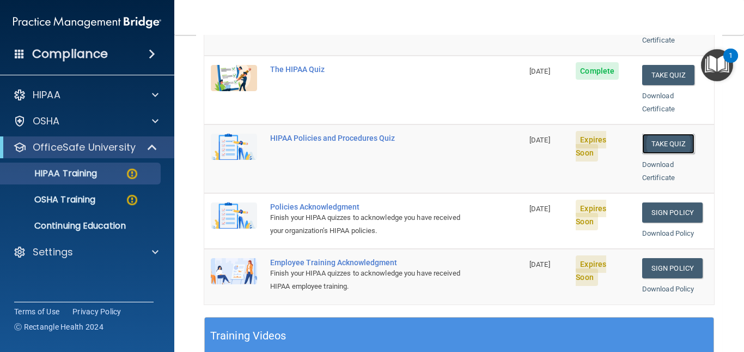
click at [668, 134] on button "Take Quiz" at bounding box center [669, 144] width 52 height 20
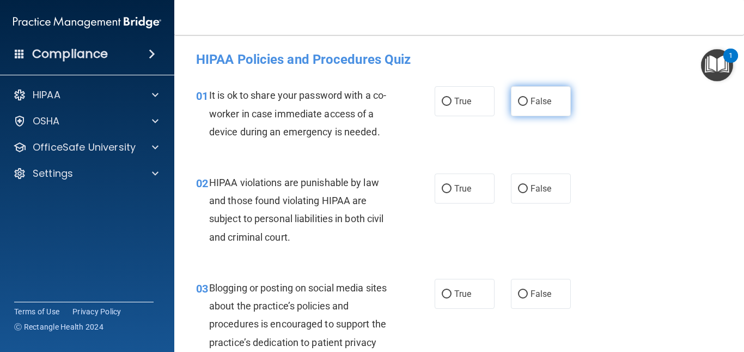
click at [518, 100] on input "False" at bounding box center [523, 102] width 10 height 8
radio input "true"
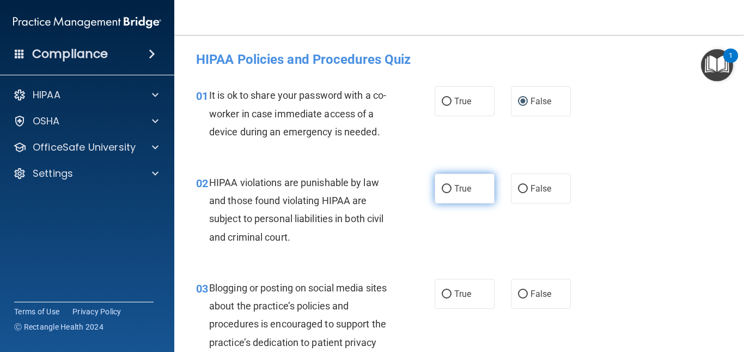
click at [445, 189] on input "True" at bounding box center [447, 189] width 10 height 8
radio input "true"
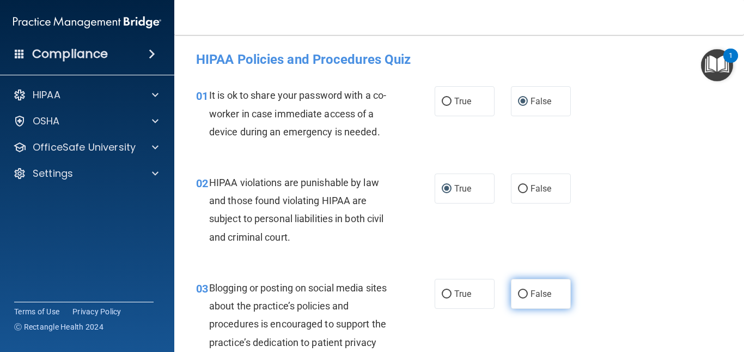
click at [518, 296] on input "False" at bounding box center [523, 294] width 10 height 8
radio input "true"
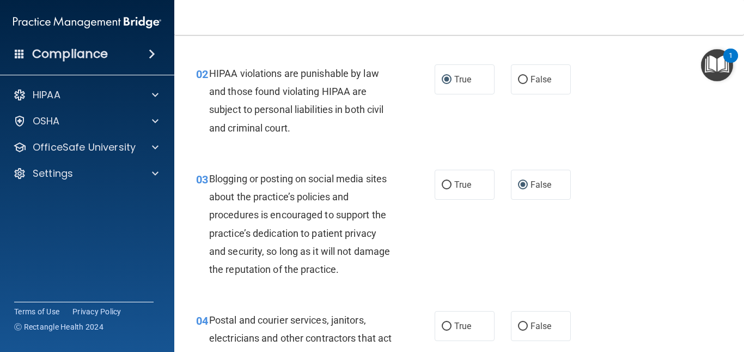
scroll to position [218, 0]
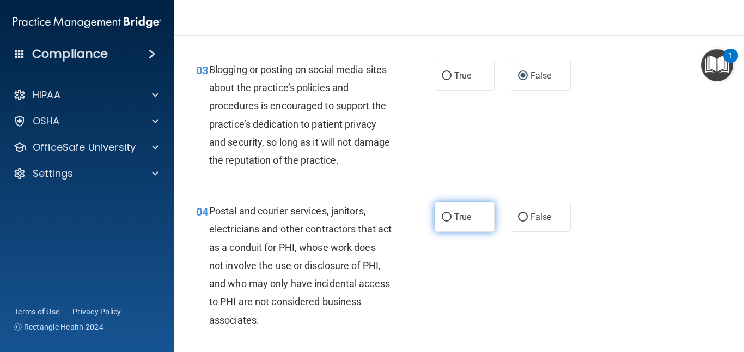
click at [442, 216] on input "True" at bounding box center [447, 217] width 10 height 8
radio input "true"
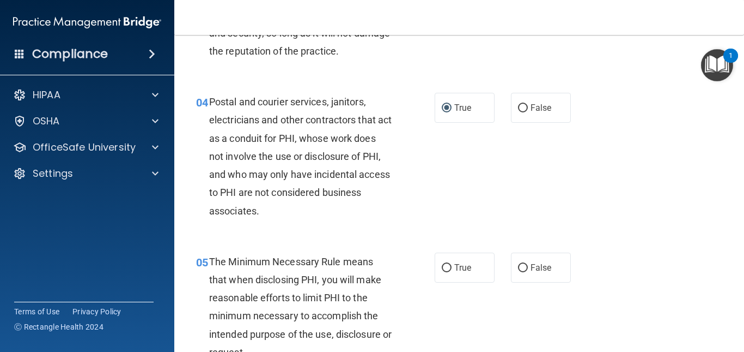
scroll to position [381, 0]
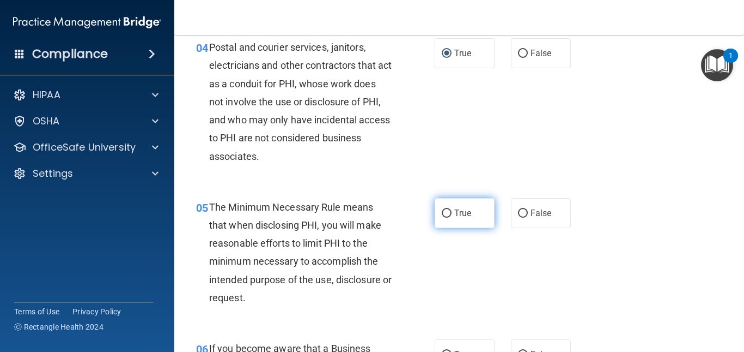
click at [447, 215] on input "True" at bounding box center [447, 213] width 10 height 8
radio input "true"
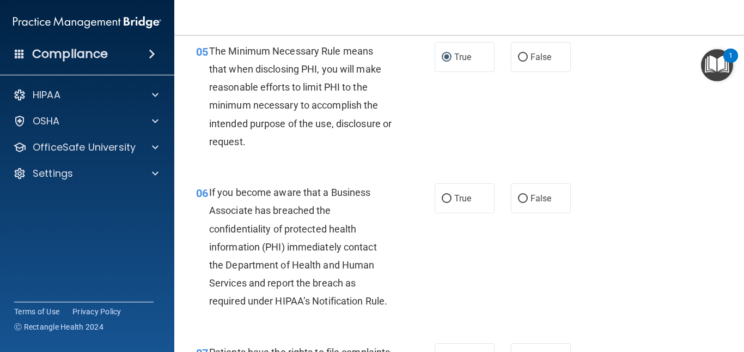
scroll to position [599, 0]
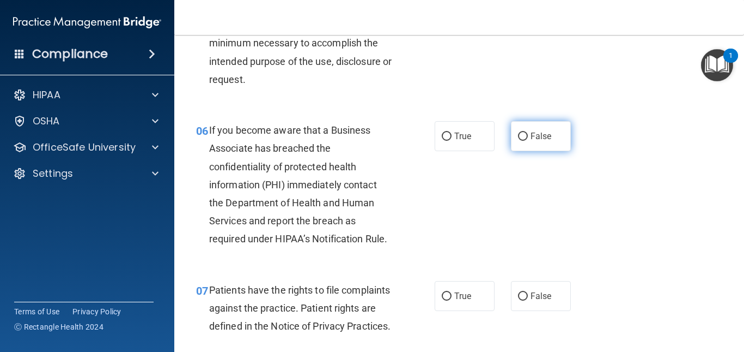
click at [518, 134] on input "False" at bounding box center [523, 136] width 10 height 8
radio input "true"
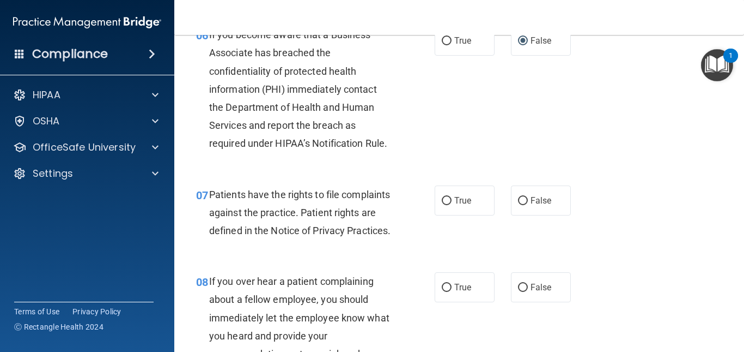
scroll to position [708, 0]
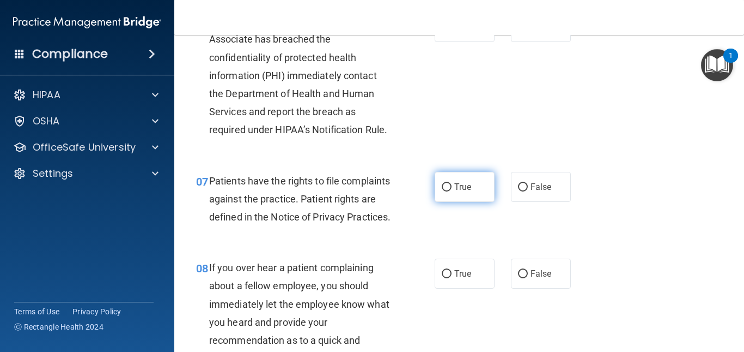
click at [446, 188] on input "True" at bounding box center [447, 187] width 10 height 8
radio input "true"
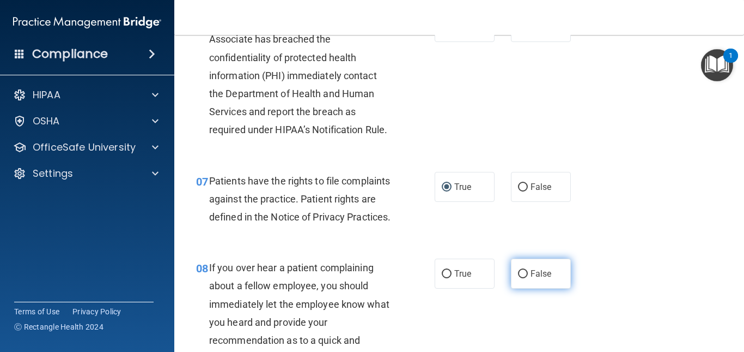
click at [518, 278] on input "False" at bounding box center [523, 274] width 10 height 8
radio input "true"
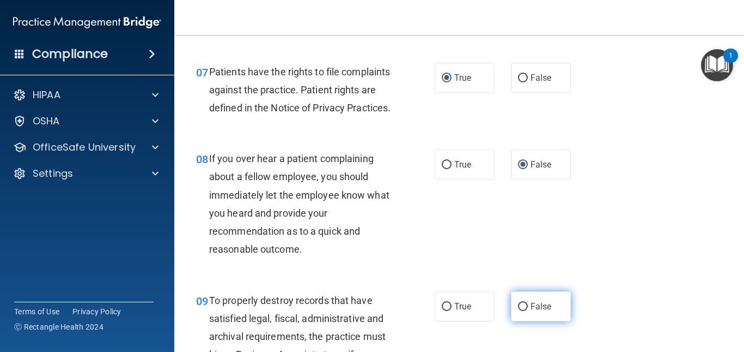
click at [521, 311] on input "False" at bounding box center [523, 306] width 10 height 8
radio input "true"
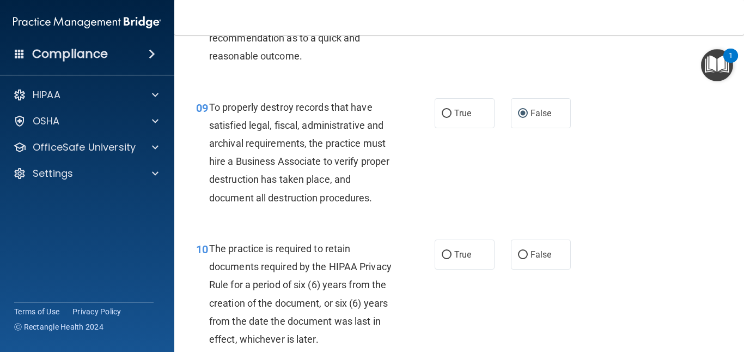
scroll to position [1035, 0]
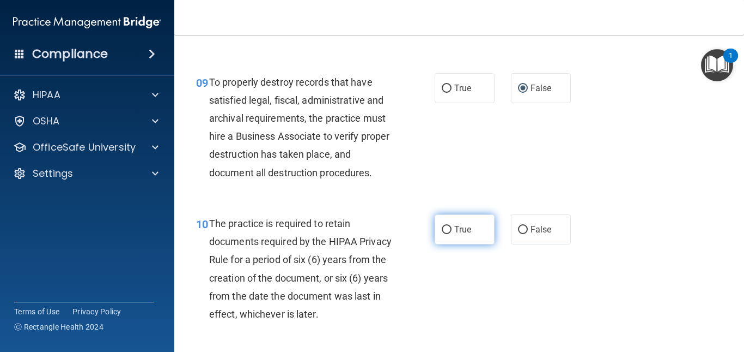
click at [442, 234] on input "True" at bounding box center [447, 230] width 10 height 8
radio input "true"
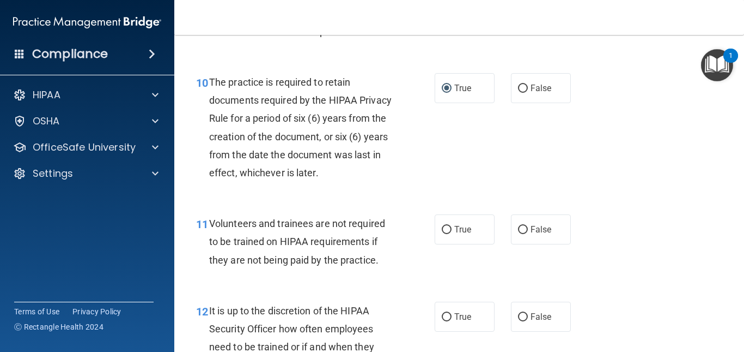
scroll to position [1199, 0]
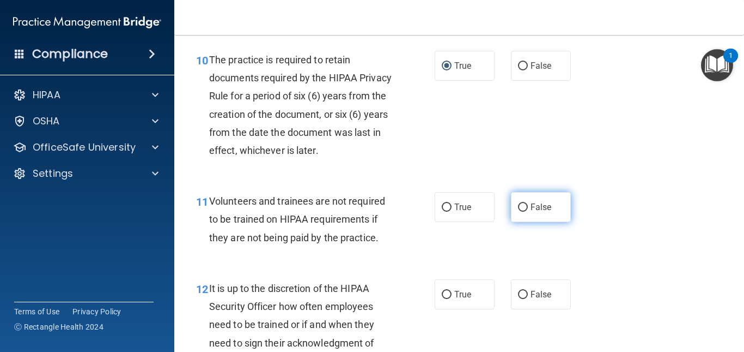
click at [518, 211] on input "False" at bounding box center [523, 207] width 10 height 8
radio input "true"
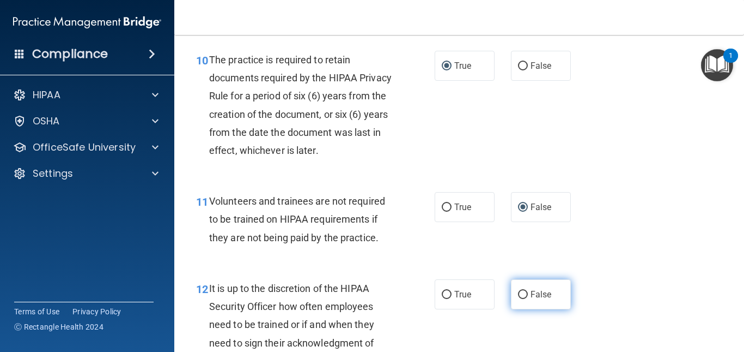
click at [519, 299] on input "False" at bounding box center [523, 294] width 10 height 8
radio input "true"
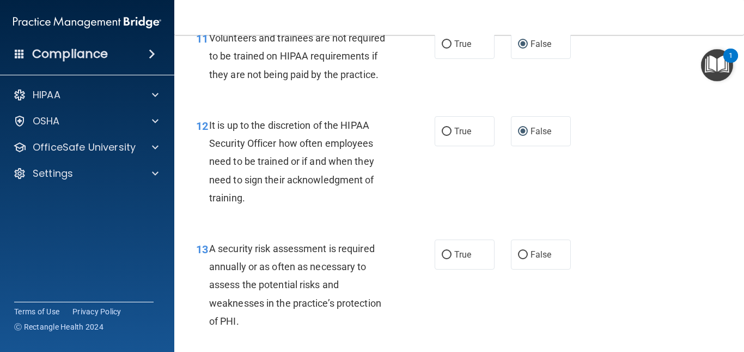
scroll to position [1362, 0]
click at [442, 258] on input "True" at bounding box center [447, 254] width 10 height 8
radio input "true"
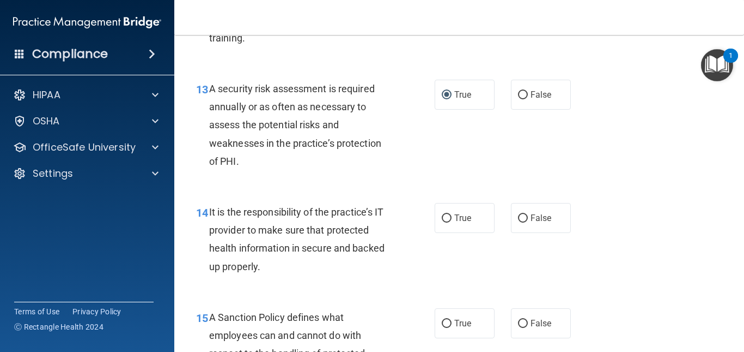
scroll to position [1526, 0]
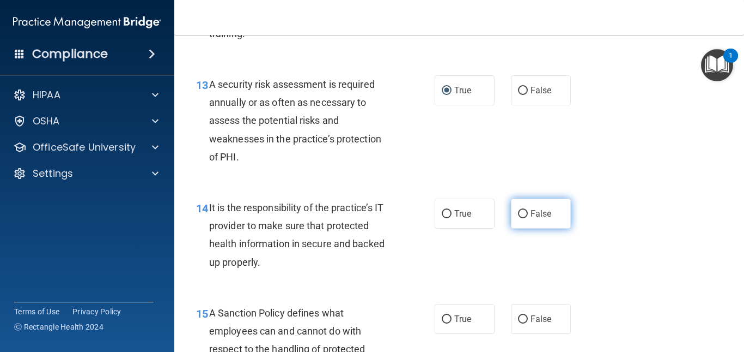
click at [522, 218] on input "False" at bounding box center [523, 214] width 10 height 8
radio input "true"
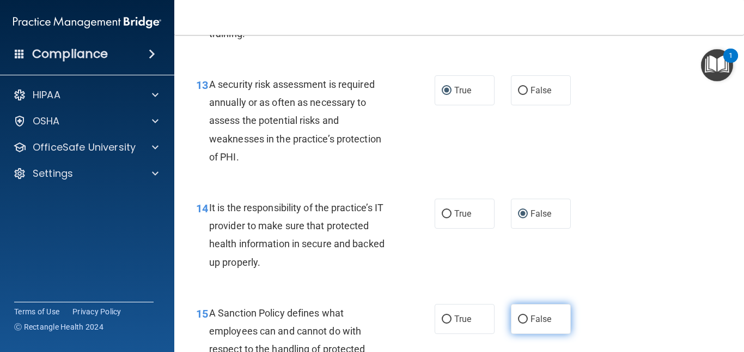
click at [519, 323] on input "False" at bounding box center [523, 319] width 10 height 8
radio input "true"
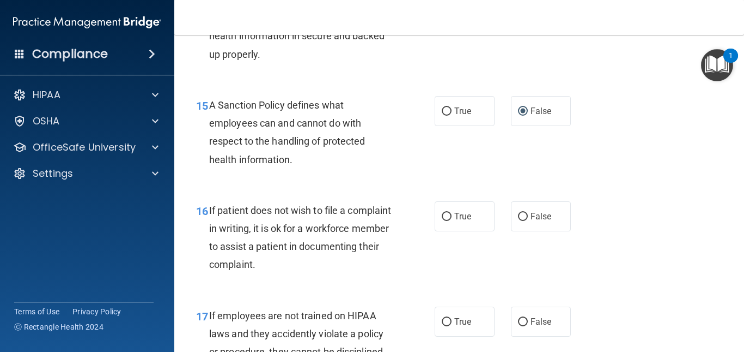
scroll to position [1744, 0]
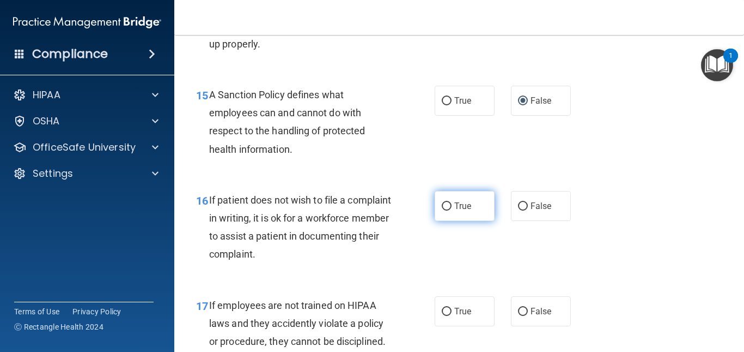
click at [444, 210] on input "True" at bounding box center [447, 206] width 10 height 8
radio input "true"
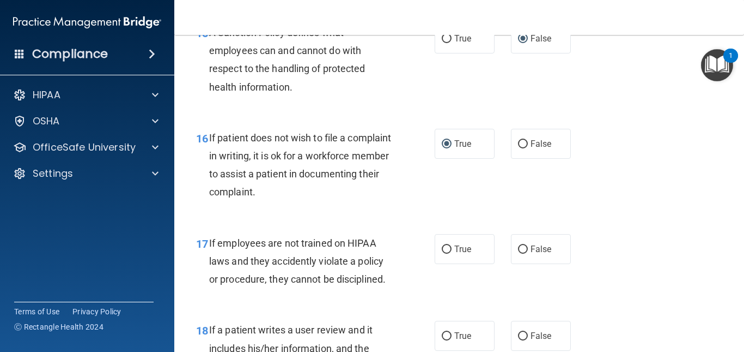
scroll to position [1853, 0]
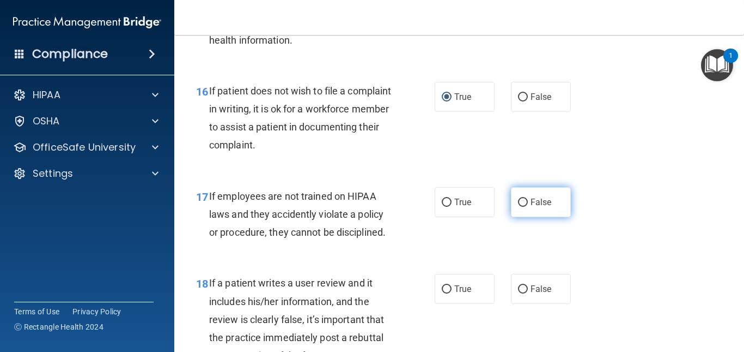
click at [518, 207] on input "False" at bounding box center [523, 202] width 10 height 8
radio input "true"
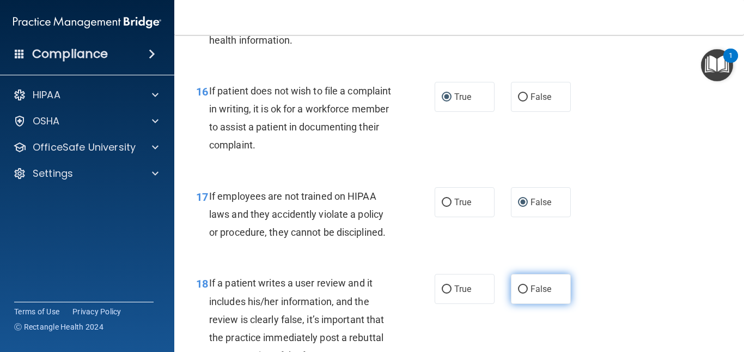
click at [519, 293] on input "False" at bounding box center [523, 289] width 10 height 8
radio input "true"
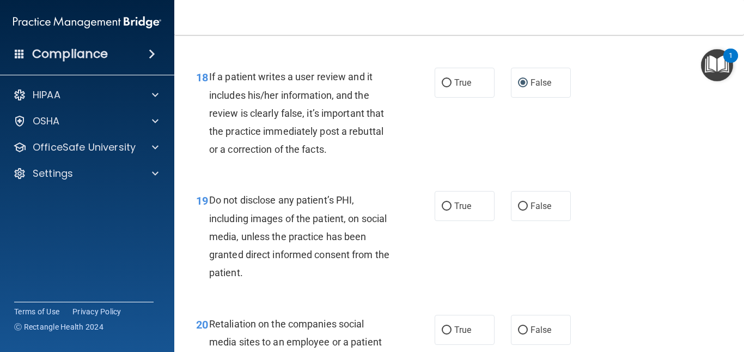
scroll to position [2071, 0]
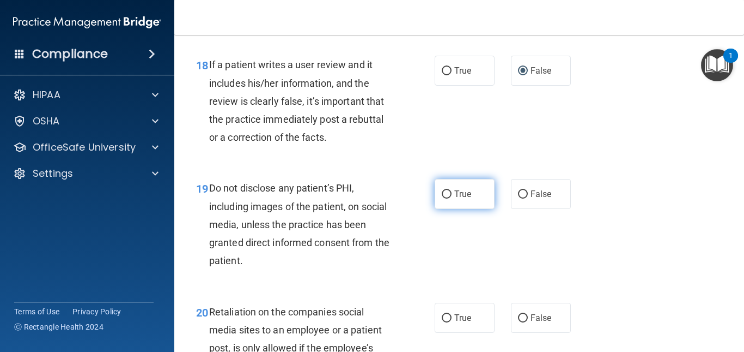
click at [446, 198] on input "True" at bounding box center [447, 194] width 10 height 8
radio input "true"
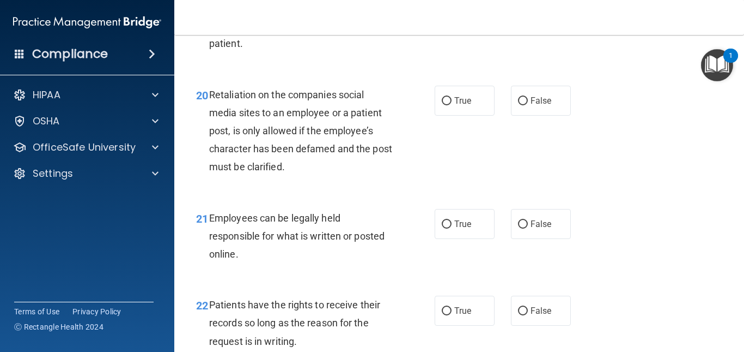
scroll to position [2289, 0]
click at [519, 227] on input "False" at bounding box center [523, 223] width 10 height 8
radio input "true"
click at [518, 104] on input "False" at bounding box center [523, 100] width 10 height 8
radio input "true"
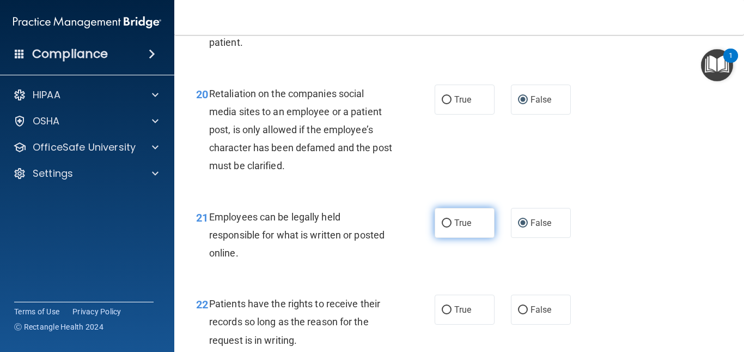
click at [443, 227] on input "True" at bounding box center [447, 223] width 10 height 8
radio input "true"
radio input "false"
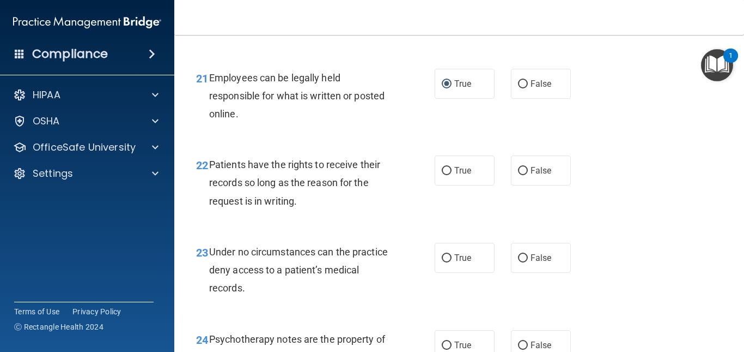
scroll to position [2452, 0]
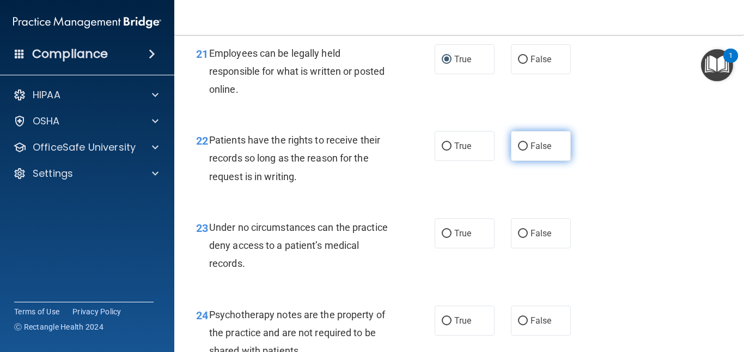
click at [518, 150] on input "False" at bounding box center [523, 146] width 10 height 8
radio input "true"
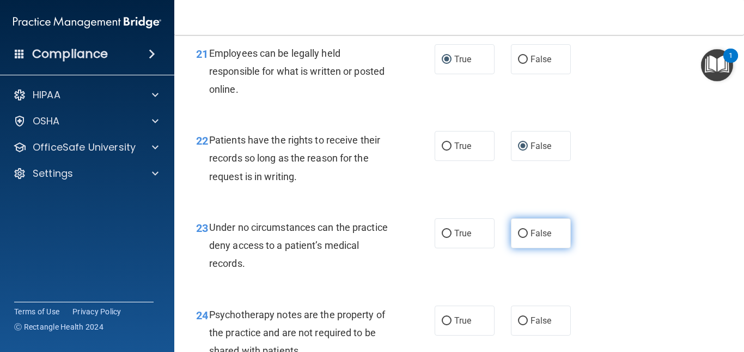
click at [518, 238] on input "False" at bounding box center [523, 233] width 10 height 8
radio input "true"
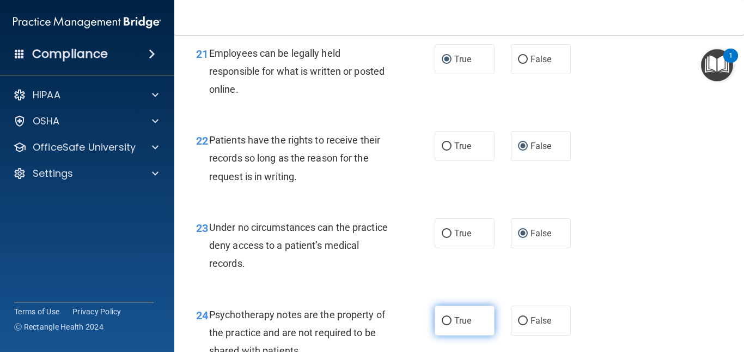
click at [445, 325] on input "True" at bounding box center [447, 321] width 10 height 8
radio input "true"
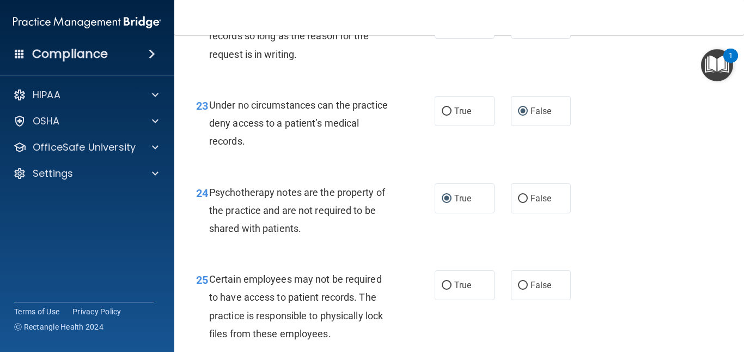
scroll to position [2616, 0]
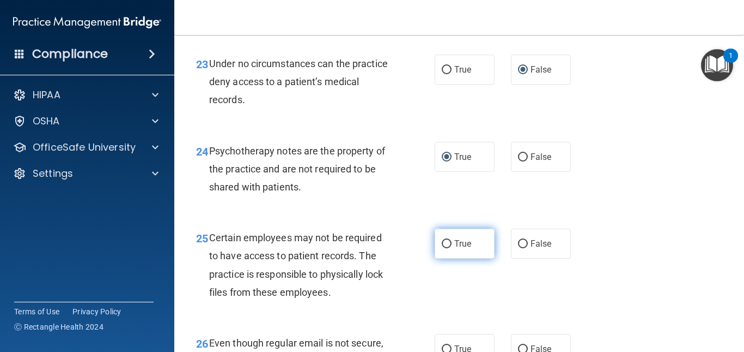
click at [447, 248] on input "True" at bounding box center [447, 244] width 10 height 8
radio input "true"
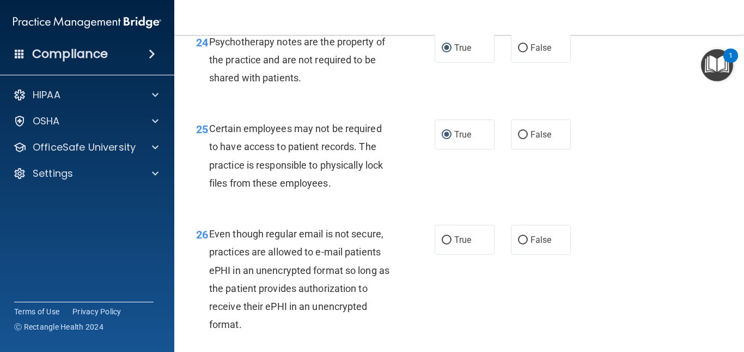
scroll to position [2779, 0]
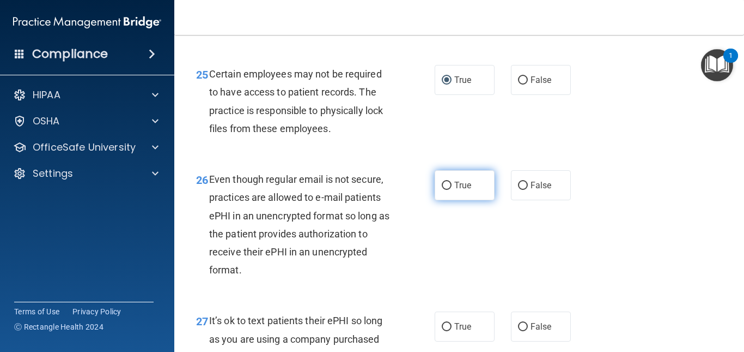
click at [442, 190] on input "True" at bounding box center [447, 185] width 10 height 8
radio input "true"
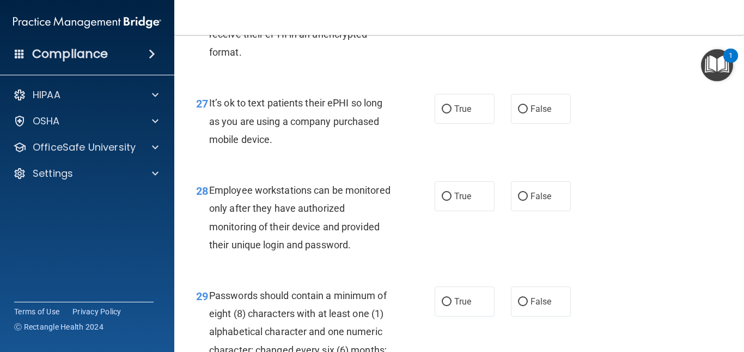
scroll to position [2997, 0]
click at [522, 113] on input "False" at bounding box center [523, 109] width 10 height 8
radio input "true"
click at [518, 200] on input "False" at bounding box center [523, 196] width 10 height 8
radio input "true"
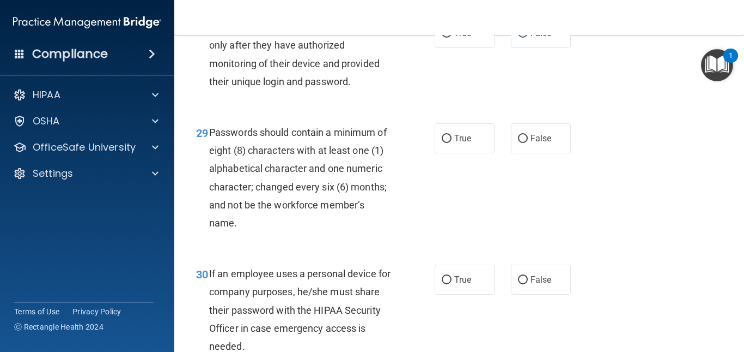
scroll to position [3161, 0]
click at [445, 142] on input "True" at bounding box center [447, 138] width 10 height 8
radio input "true"
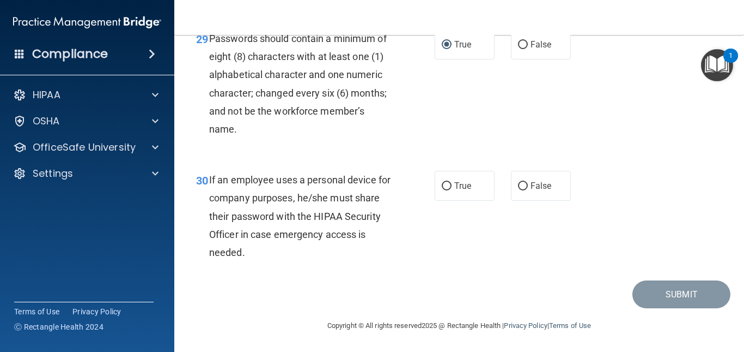
scroll to position [3270, 0]
click at [519, 190] on input "False" at bounding box center [523, 186] width 10 height 8
radio input "true"
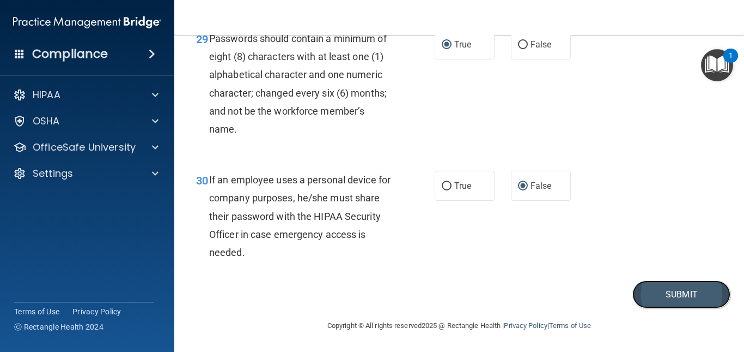
click at [661, 308] on button "Submit" at bounding box center [682, 294] width 98 height 28
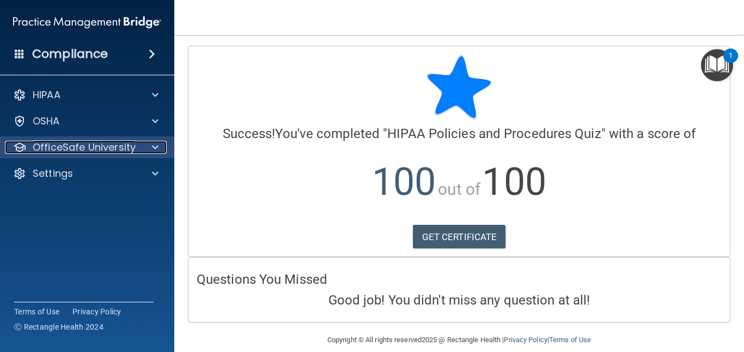
click at [158, 148] on span at bounding box center [155, 147] width 7 height 13
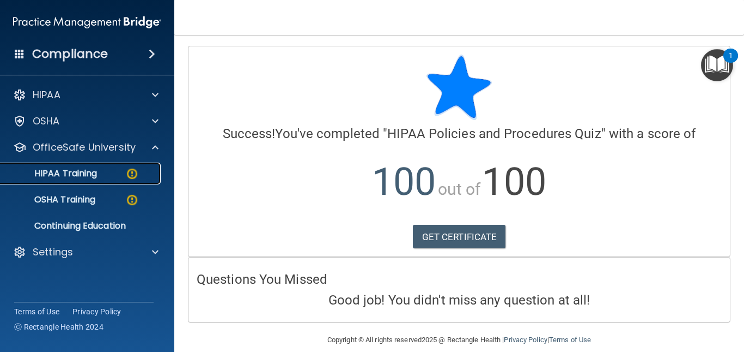
click at [131, 175] on img at bounding box center [132, 174] width 14 height 14
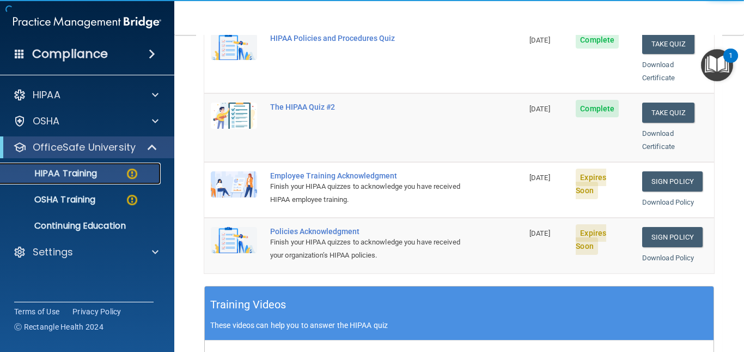
scroll to position [272, 0]
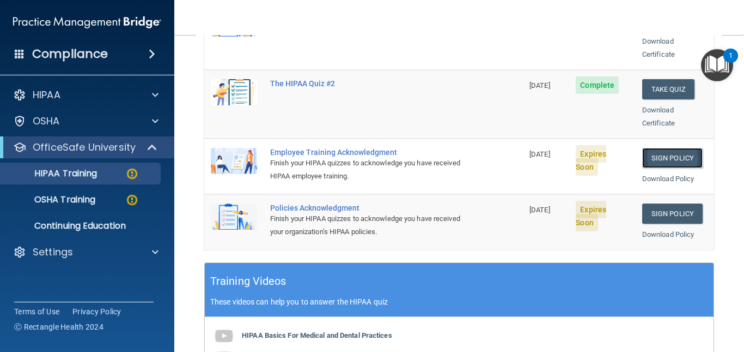
click at [647, 148] on link "Sign Policy" at bounding box center [673, 158] width 60 height 20
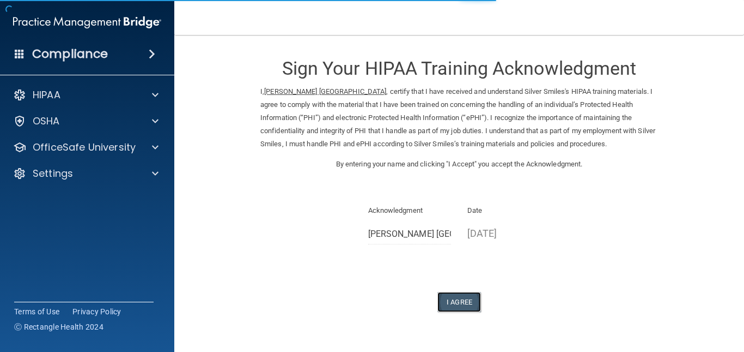
click at [457, 301] on button "I Agree" at bounding box center [460, 302] width 44 height 20
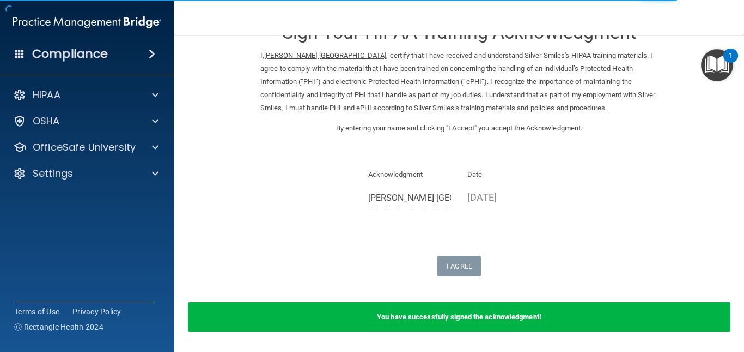
scroll to position [72, 0]
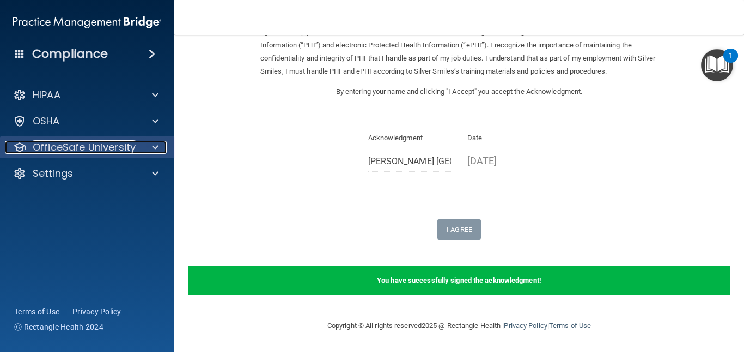
click at [154, 148] on span at bounding box center [155, 147] width 7 height 13
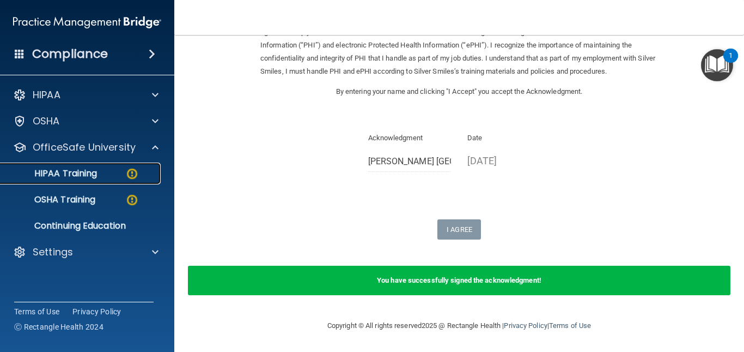
click at [135, 172] on img at bounding box center [132, 174] width 14 height 14
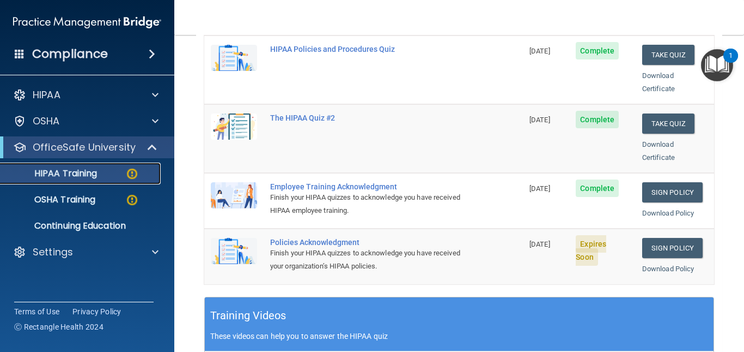
scroll to position [236, 0]
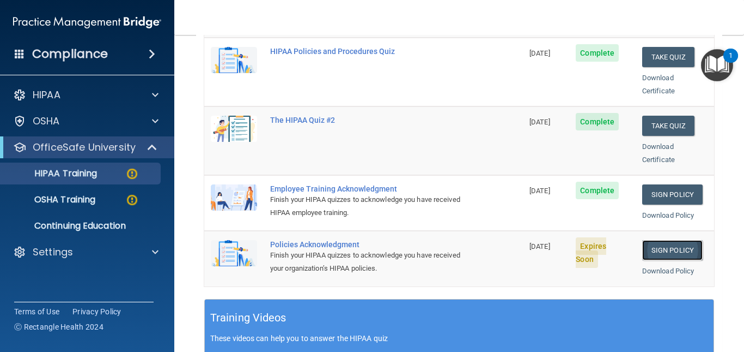
click at [665, 240] on link "Sign Policy" at bounding box center [673, 250] width 60 height 20
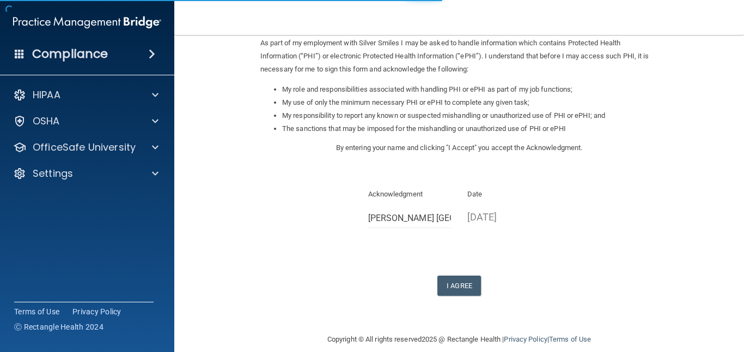
scroll to position [148, 0]
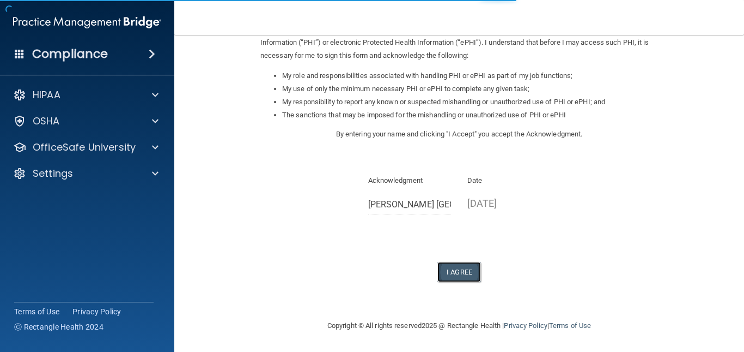
click at [456, 274] on button "I Agree" at bounding box center [460, 272] width 44 height 20
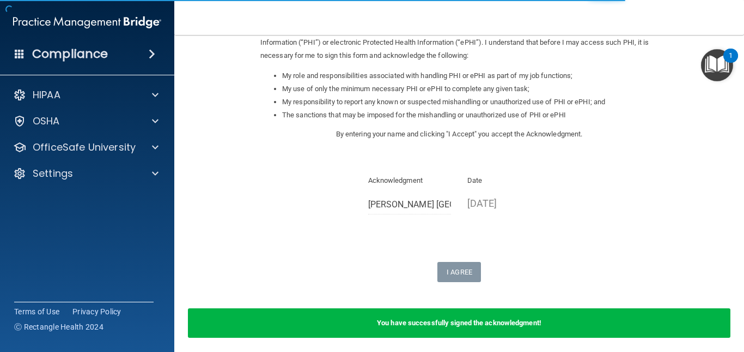
scroll to position [190, 0]
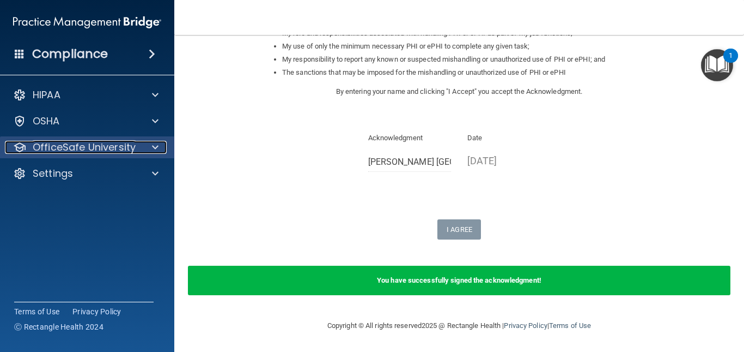
click at [159, 144] on div at bounding box center [153, 147] width 27 height 13
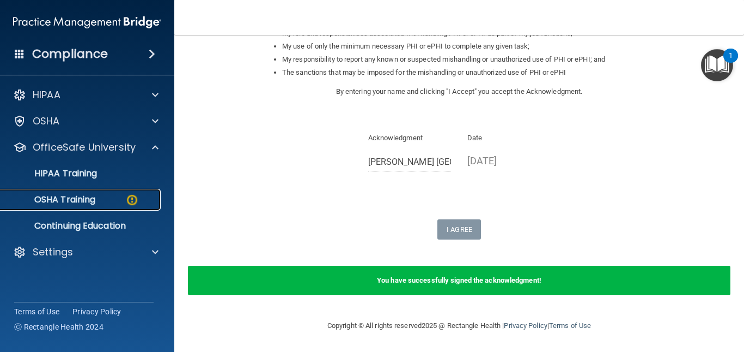
click at [134, 200] on img at bounding box center [132, 200] width 14 height 14
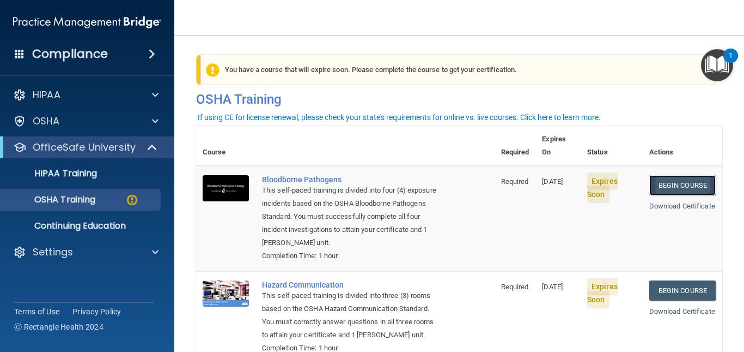
click at [677, 176] on link "Begin Course" at bounding box center [683, 185] width 66 height 20
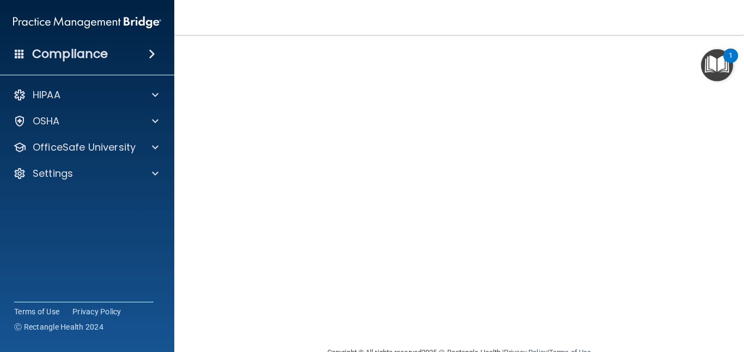
scroll to position [115, 0]
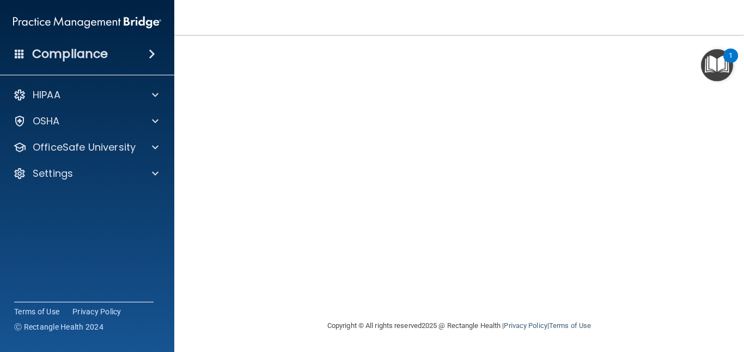
click at [423, 306] on div "Bloodborne Pathogens Training This course doesn’t expire until 10/21/2025. Are …" at bounding box center [459, 130] width 526 height 377
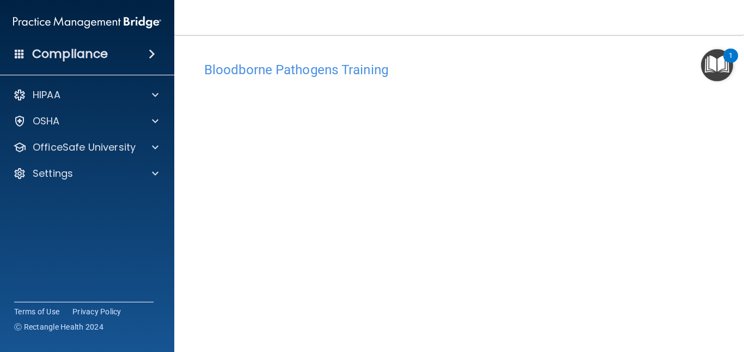
scroll to position [0, 0]
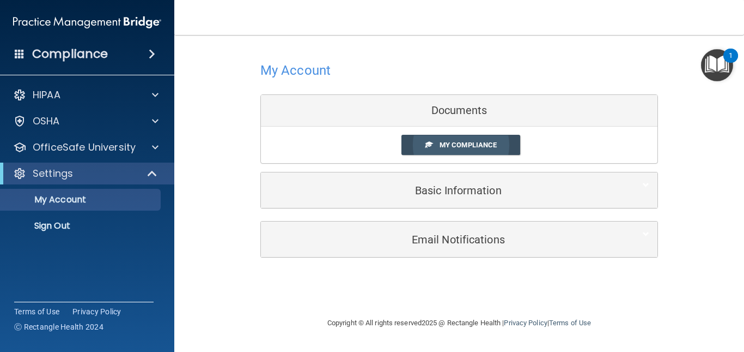
click at [471, 144] on span "My Compliance" at bounding box center [468, 145] width 57 height 8
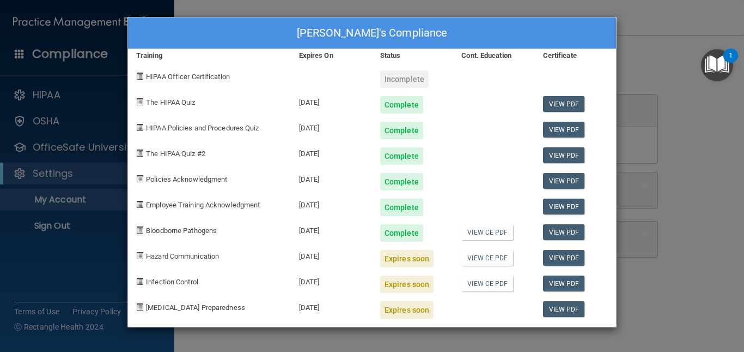
click at [696, 73] on div "Jolene Peru's Compliance Training Expires On Status Cont. Education Certificate…" at bounding box center [372, 176] width 744 height 352
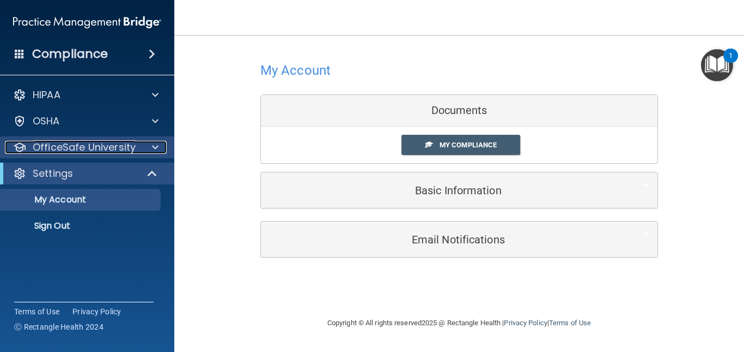
click at [158, 146] on span at bounding box center [155, 147] width 7 height 13
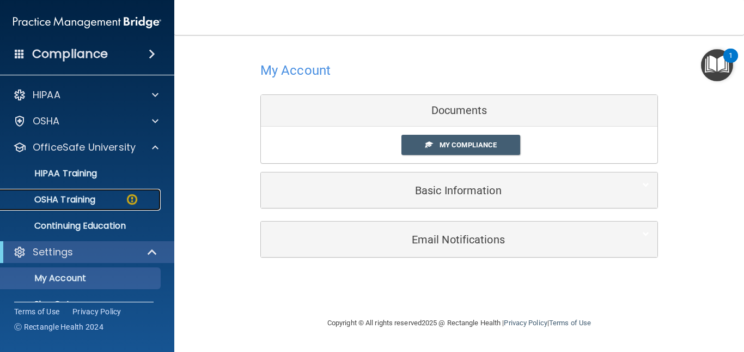
click at [134, 196] on img at bounding box center [132, 199] width 14 height 14
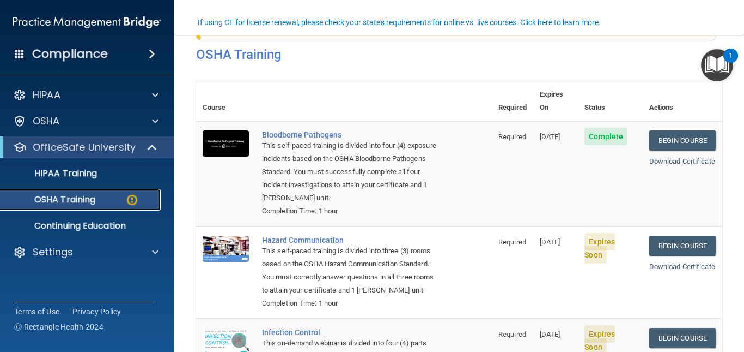
scroll to position [109, 0]
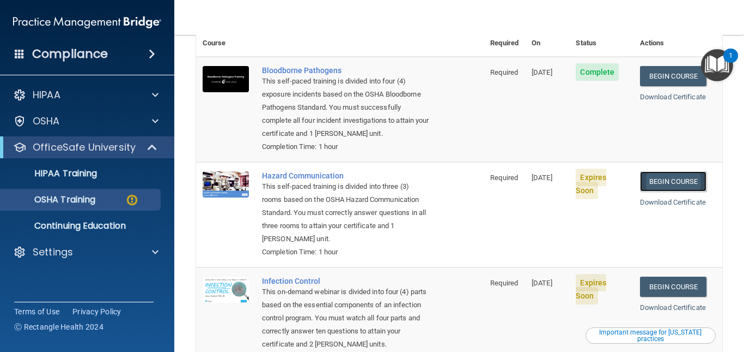
click at [670, 184] on link "Begin Course" at bounding box center [673, 181] width 66 height 20
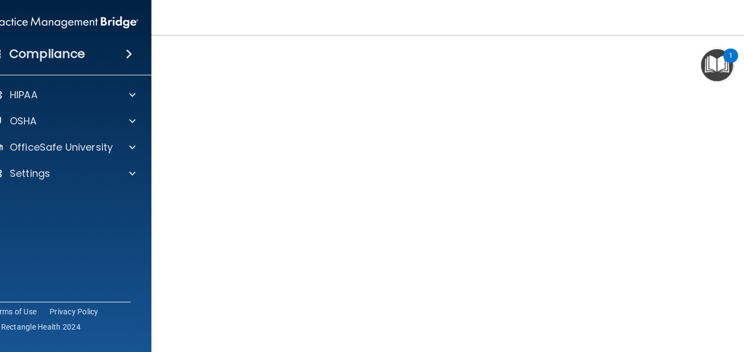
scroll to position [109, 0]
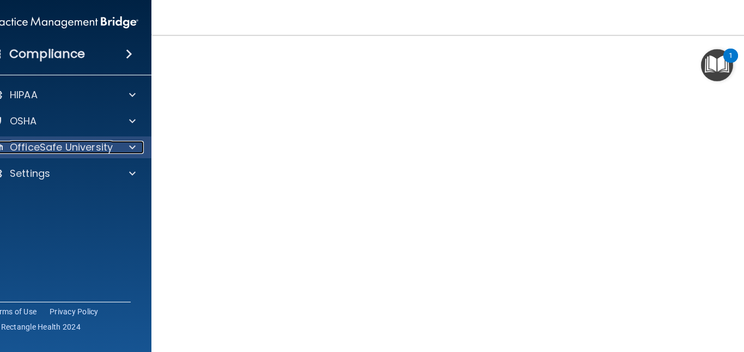
click at [133, 144] on div at bounding box center [130, 147] width 27 height 13
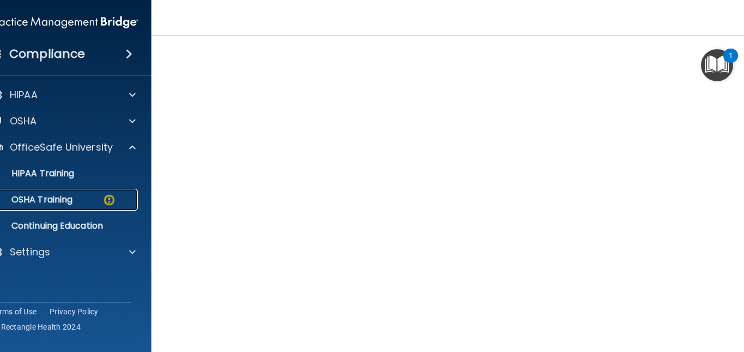
click at [102, 199] on img at bounding box center [109, 200] width 14 height 14
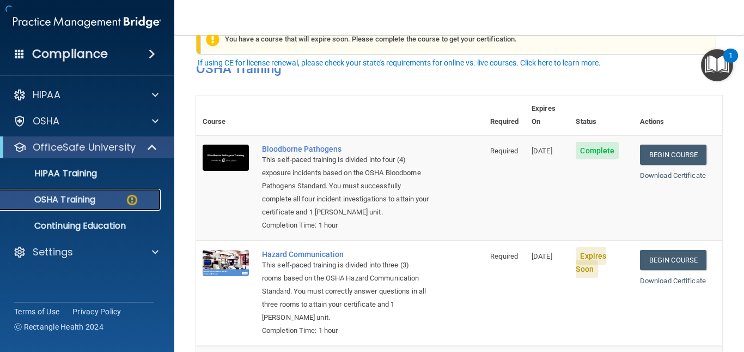
scroll to position [54, 0]
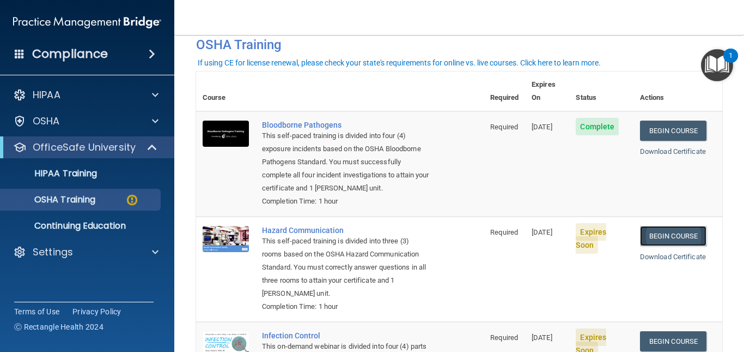
click at [675, 232] on link "Begin Course" at bounding box center [673, 236] width 66 height 20
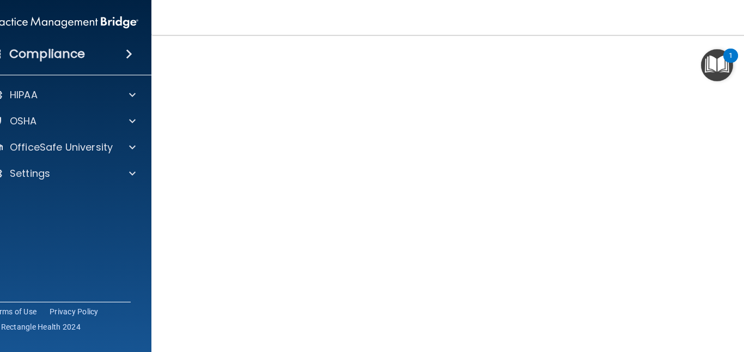
scroll to position [58, 0]
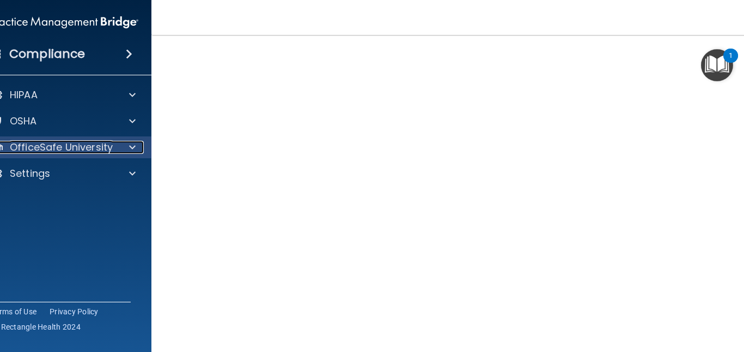
click at [129, 149] on span at bounding box center [132, 147] width 7 height 13
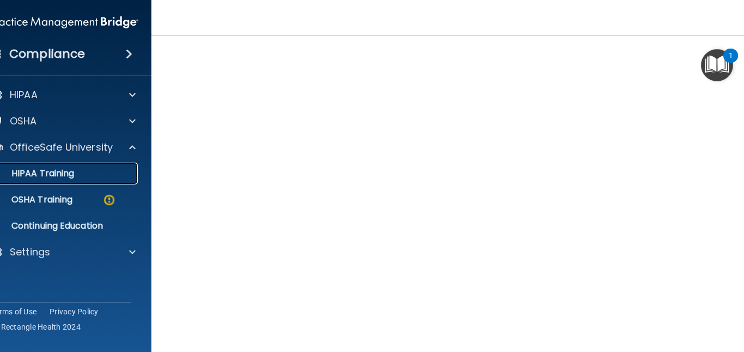
click at [96, 178] on div "HIPAA Training" at bounding box center [58, 173] width 149 height 11
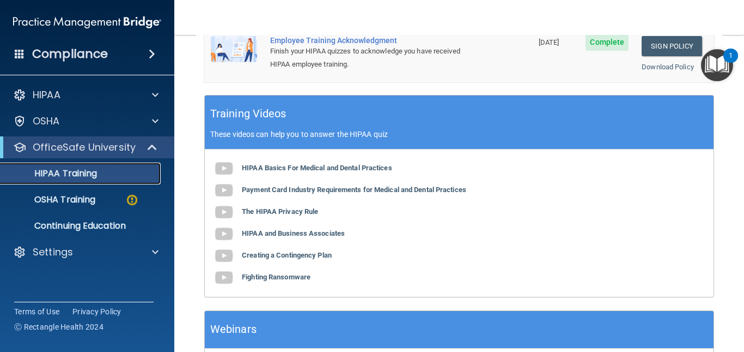
scroll to position [331, 0]
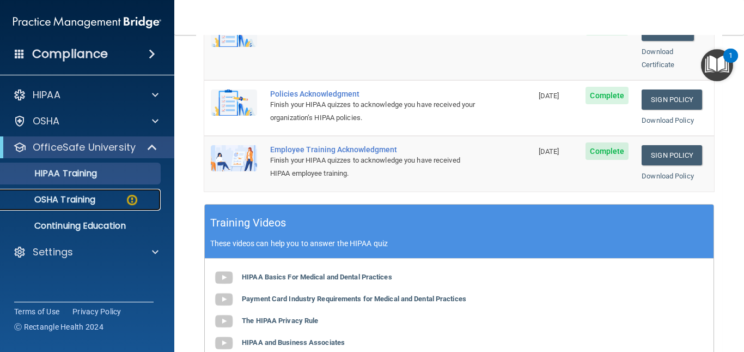
click at [127, 203] on img at bounding box center [132, 200] width 14 height 14
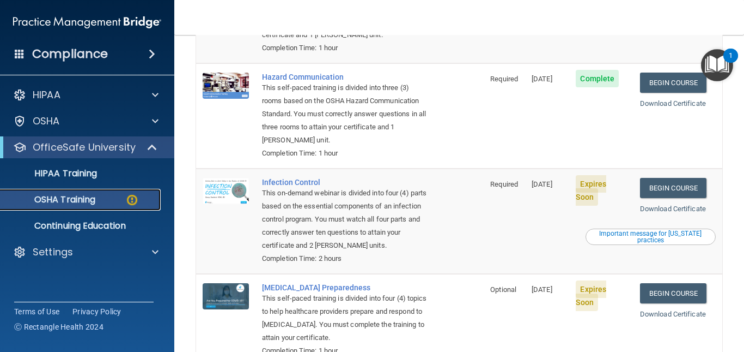
scroll to position [218, 0]
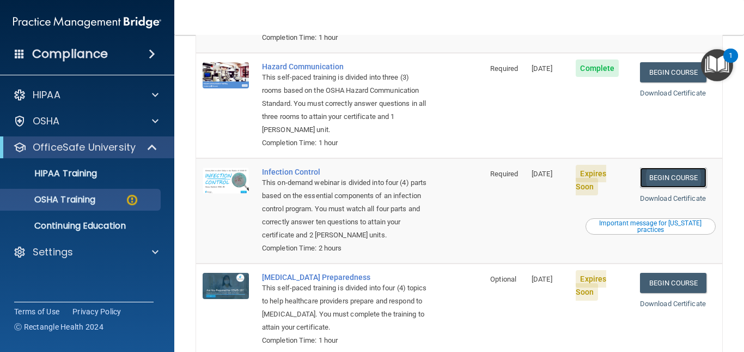
click at [676, 178] on link "Begin Course" at bounding box center [673, 177] width 66 height 20
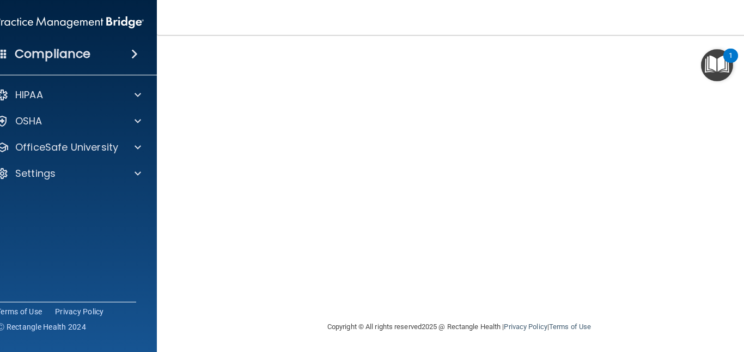
scroll to position [115, 0]
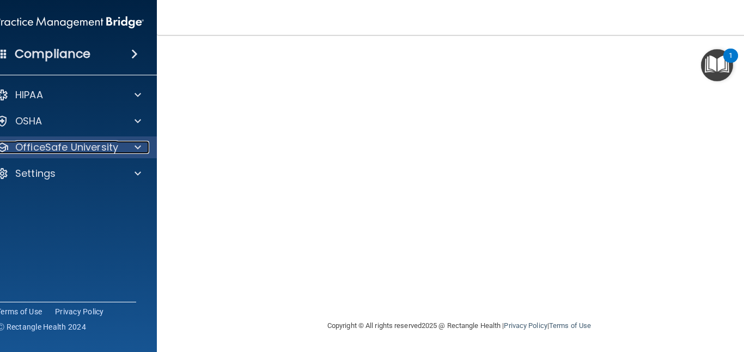
click at [135, 145] on span at bounding box center [138, 147] width 7 height 13
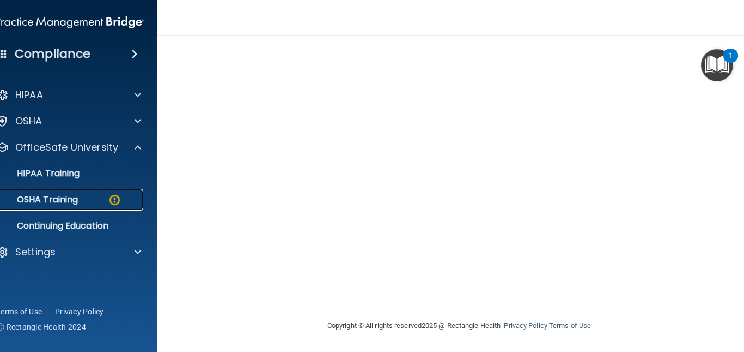
click at [114, 203] on img at bounding box center [115, 200] width 14 height 14
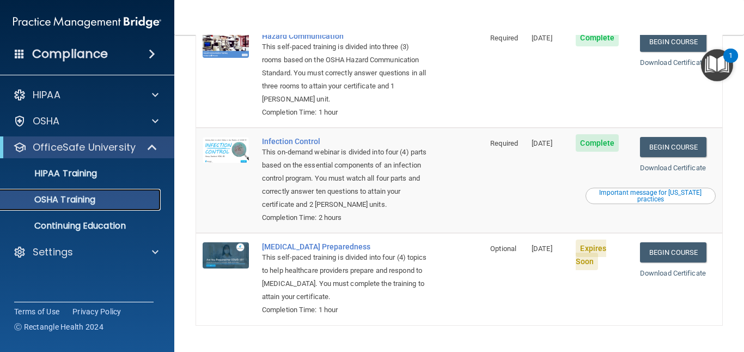
scroll to position [250, 0]
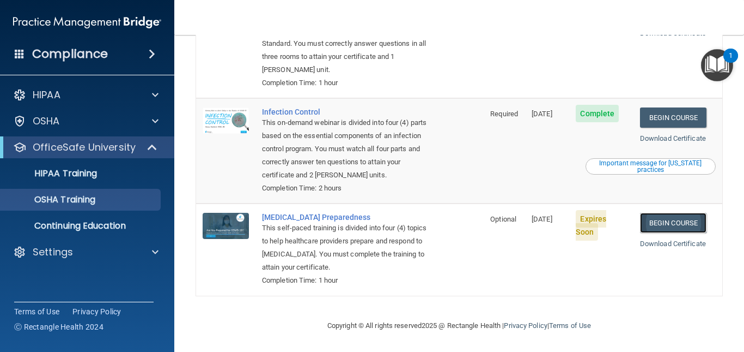
click at [665, 222] on link "Begin Course" at bounding box center [673, 223] width 66 height 20
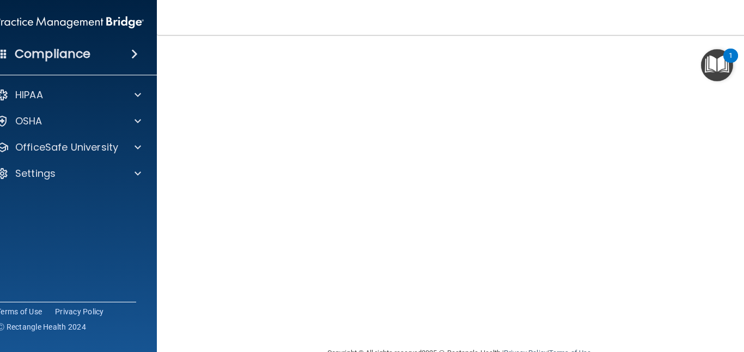
scroll to position [33, 0]
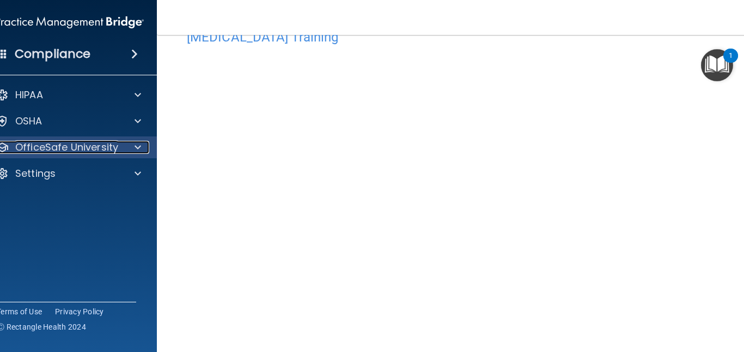
click at [138, 144] on div at bounding box center [136, 147] width 27 height 13
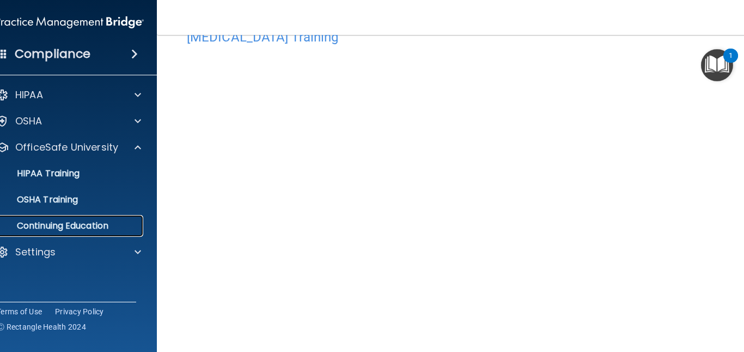
click at [83, 225] on p "Continuing Education" at bounding box center [64, 225] width 149 height 11
